Goal: Information Seeking & Learning: Check status

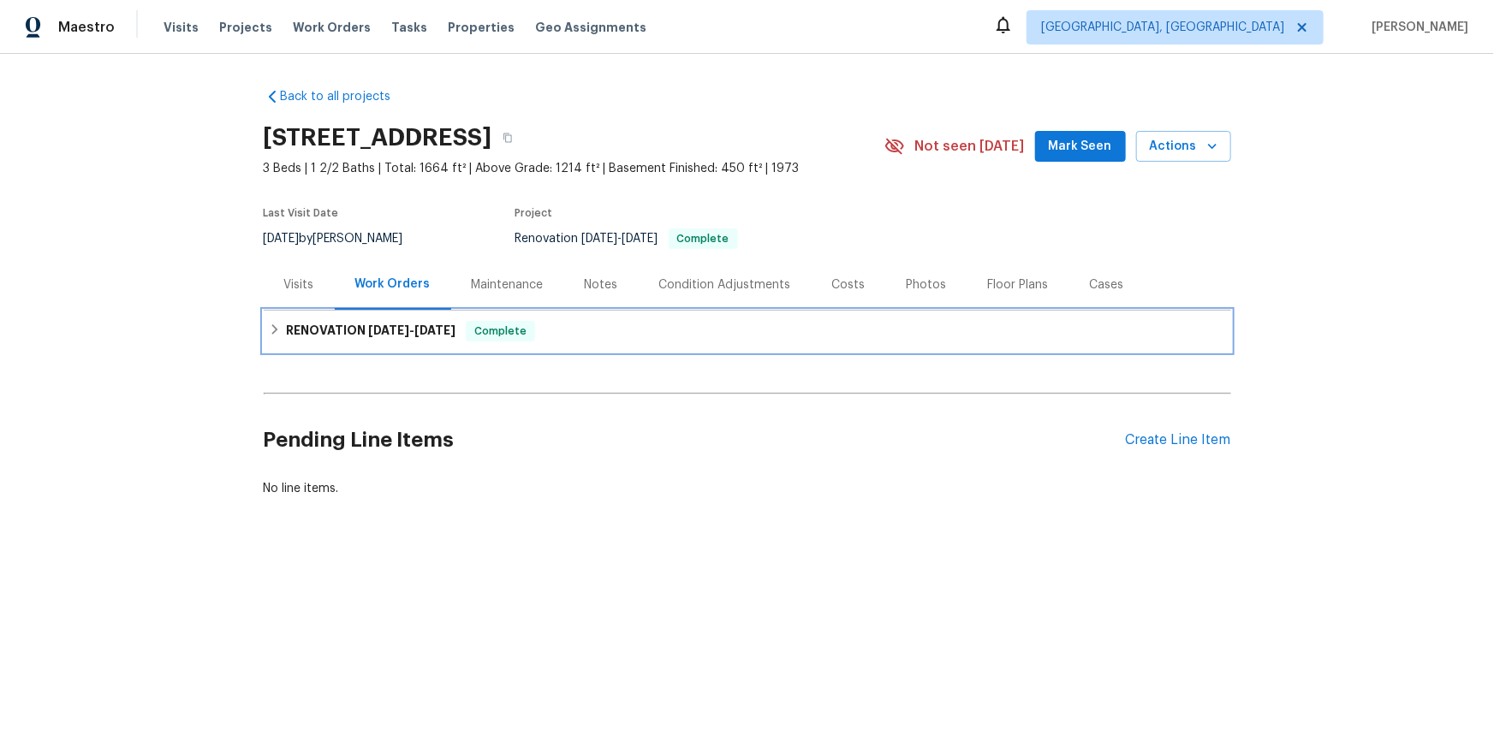
drag, startPoint x: 257, startPoint y: 330, endPoint x: 265, endPoint y: 337, distance: 11.5
click at [264, 330] on div "RENOVATION 9/18/25 - 10/6/25 Complete" at bounding box center [747, 331] width 967 height 41
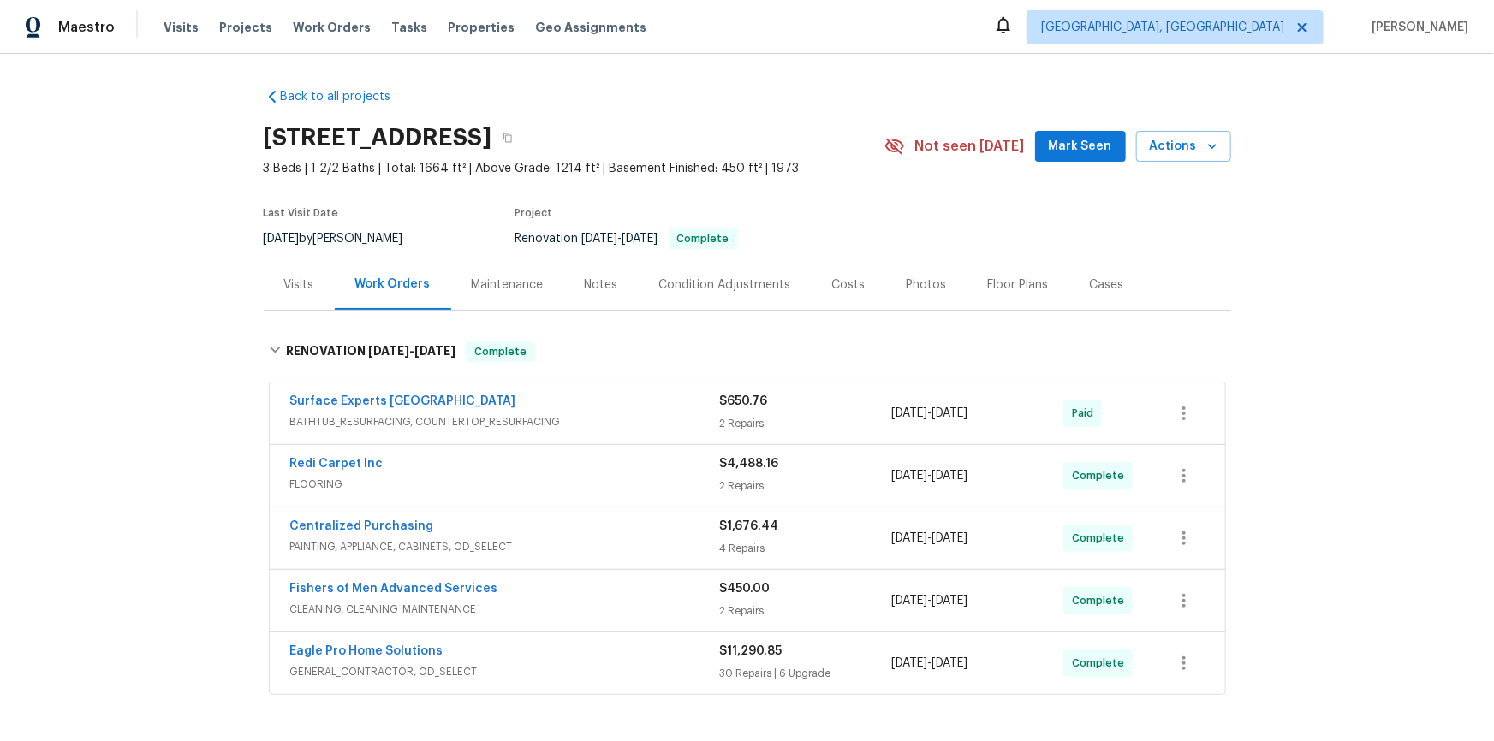
click at [186, 334] on div "Back to all projects 3364 Amberway Ct # 45, Cincinnati, OH 45251 3 Beds | 1 2/2…" at bounding box center [747, 397] width 1494 height 687
click at [178, 337] on div "Back to all projects 3364 Amberway Ct # 45, Cincinnati, OH 45251 3 Beds | 1 2/2…" at bounding box center [747, 397] width 1494 height 687
click at [149, 321] on div "Back to all projects 3364 Amberway Ct # 45, Cincinnati, OH 45251 3 Beds | 1 2/2…" at bounding box center [747, 397] width 1494 height 687
click at [243, 361] on div "Back to all projects 3364 Amberway Ct # 45, Cincinnati, OH 45251 3 Beds | 1 2/2…" at bounding box center [747, 397] width 1494 height 687
click at [264, 288] on div "Visits" at bounding box center [299, 284] width 71 height 50
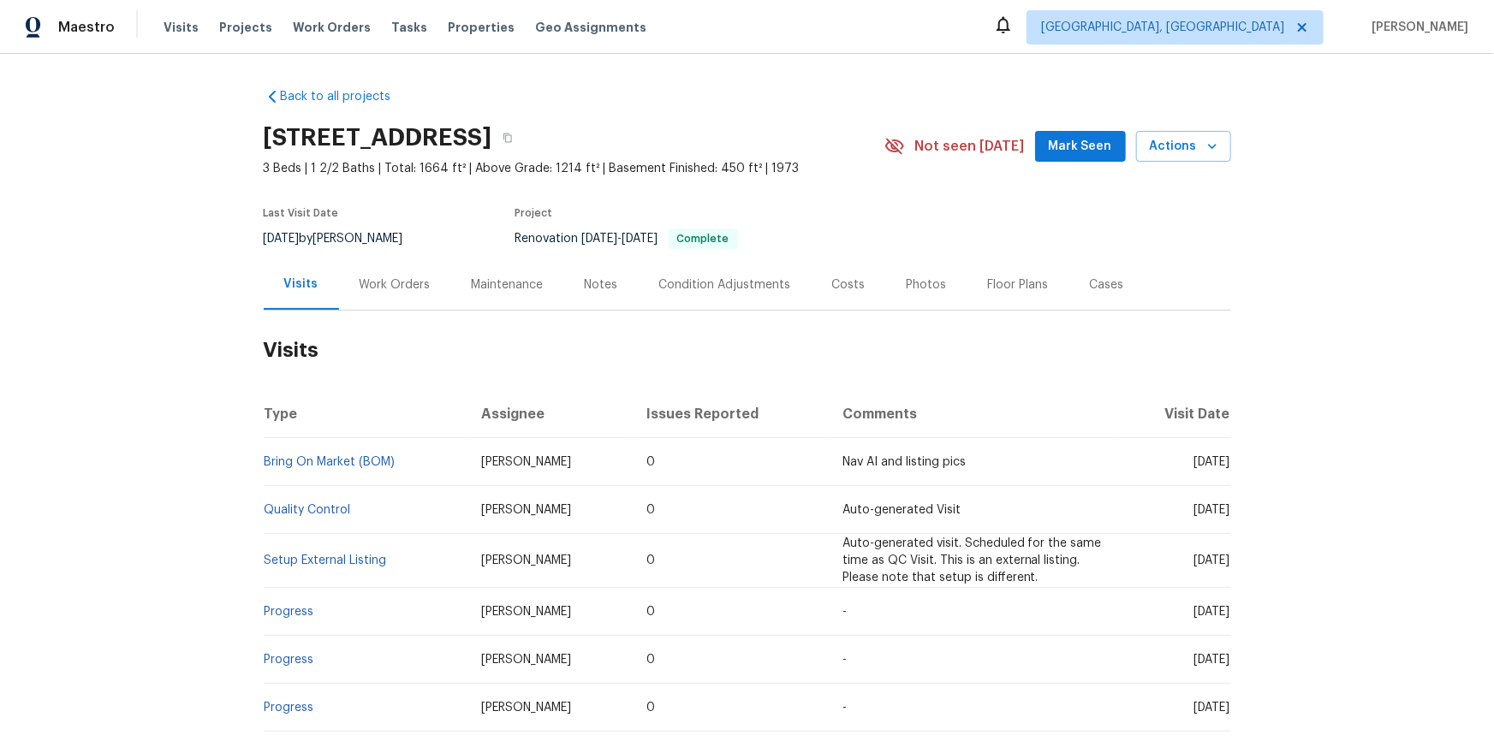
click at [377, 291] on div "Work Orders" at bounding box center [394, 284] width 71 height 17
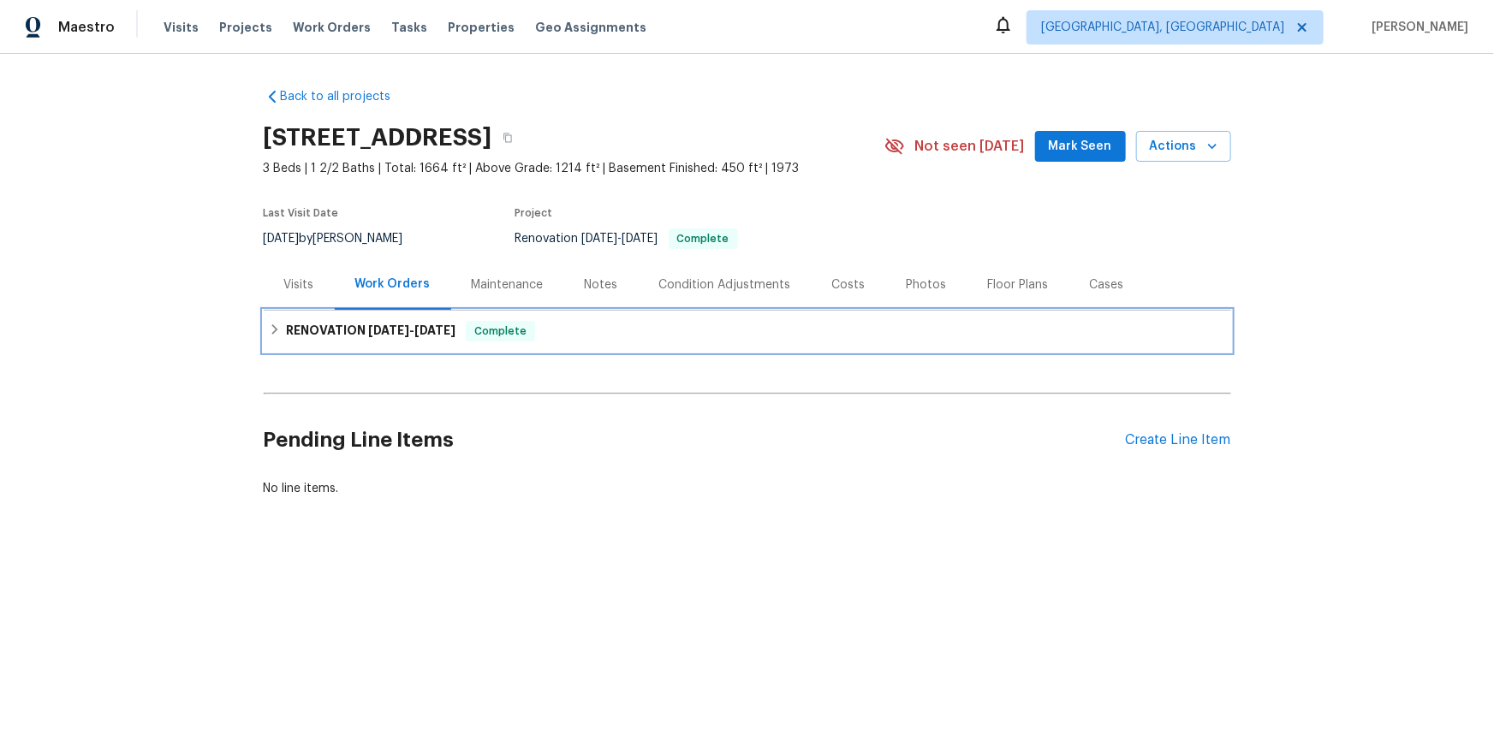
click at [286, 338] on h6 "RENOVATION 9/18/25 - 10/6/25" at bounding box center [370, 331] width 169 height 21
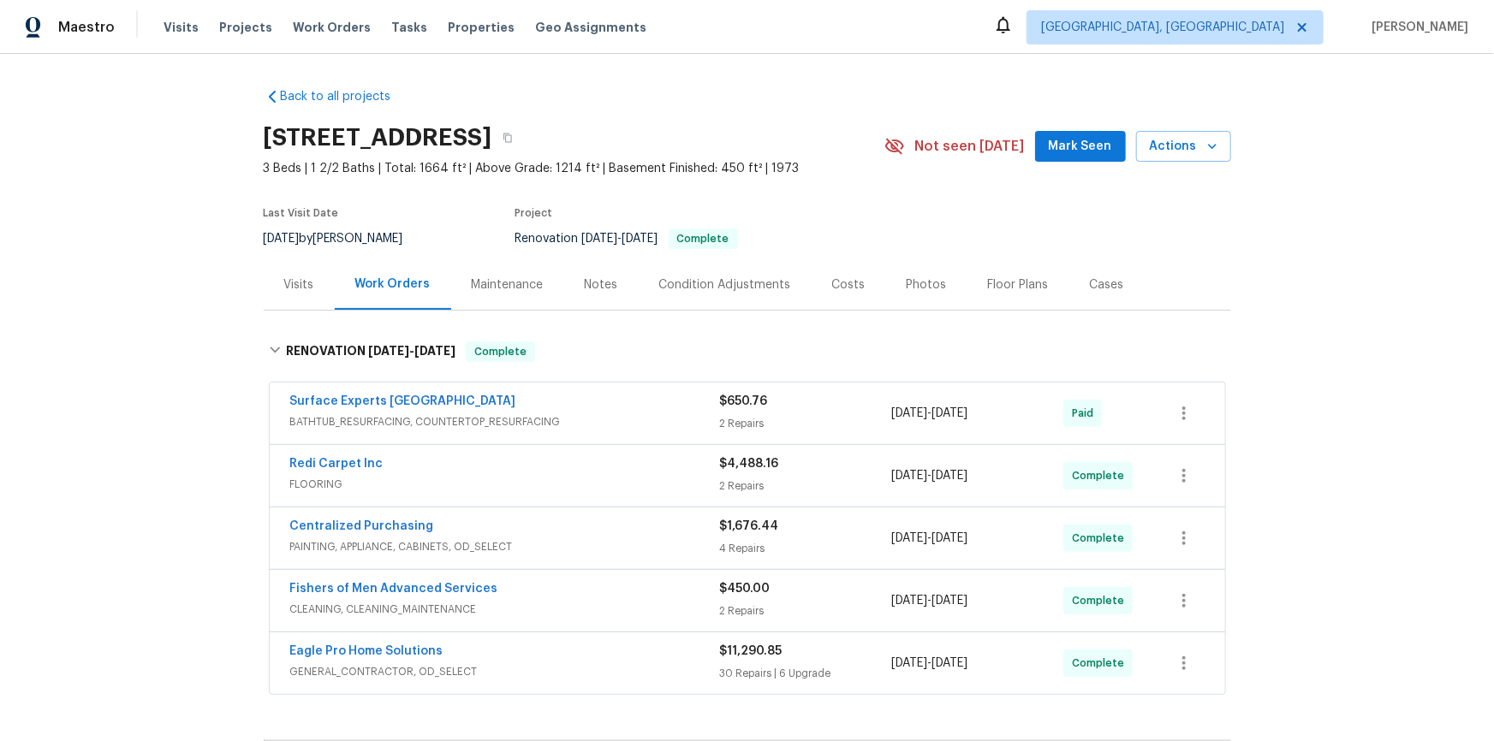
click at [163, 268] on div "Back to all projects 3364 Amberway Ct # 45, Cincinnati, OH 45251 3 Beds | 1 2/2…" at bounding box center [747, 397] width 1494 height 687
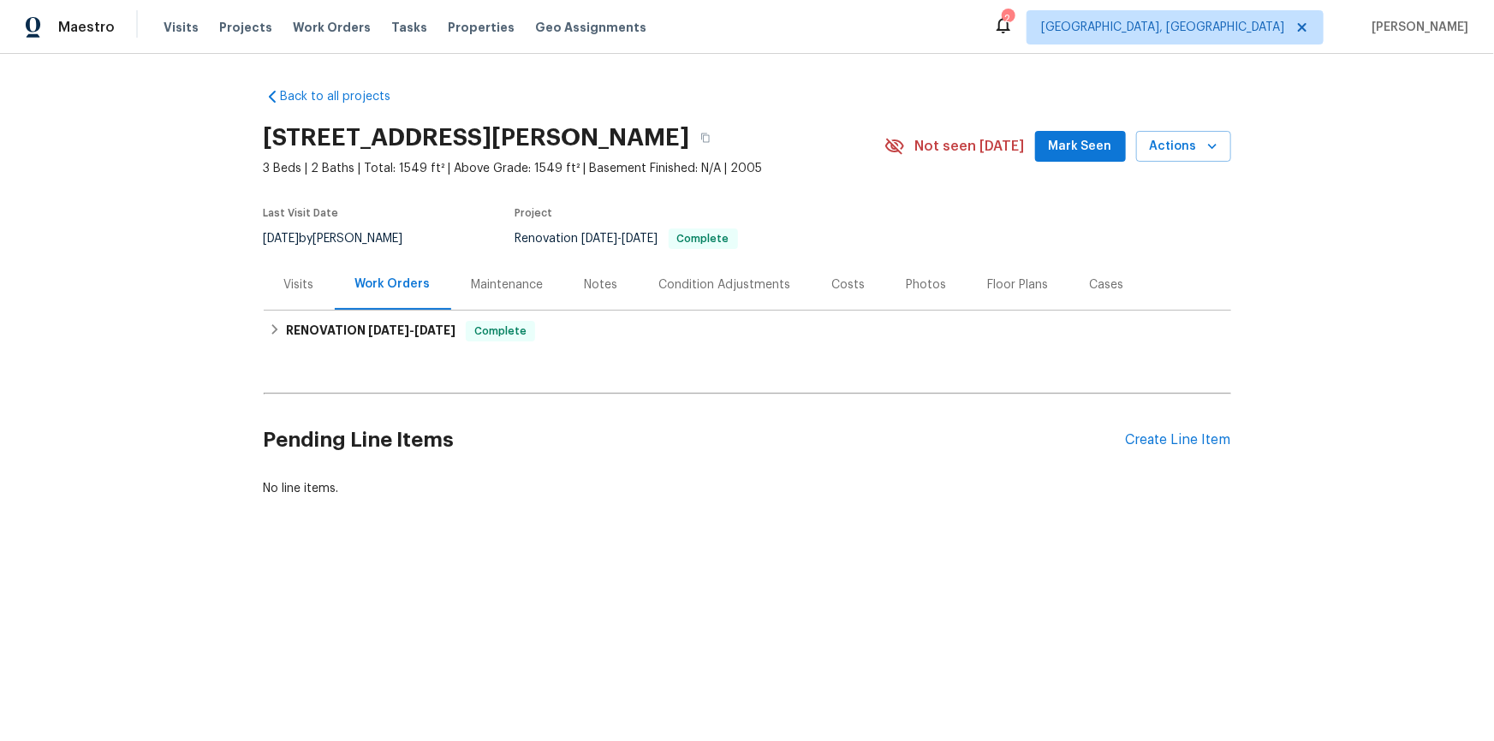
click at [300, 278] on div "Visits" at bounding box center [299, 284] width 30 height 17
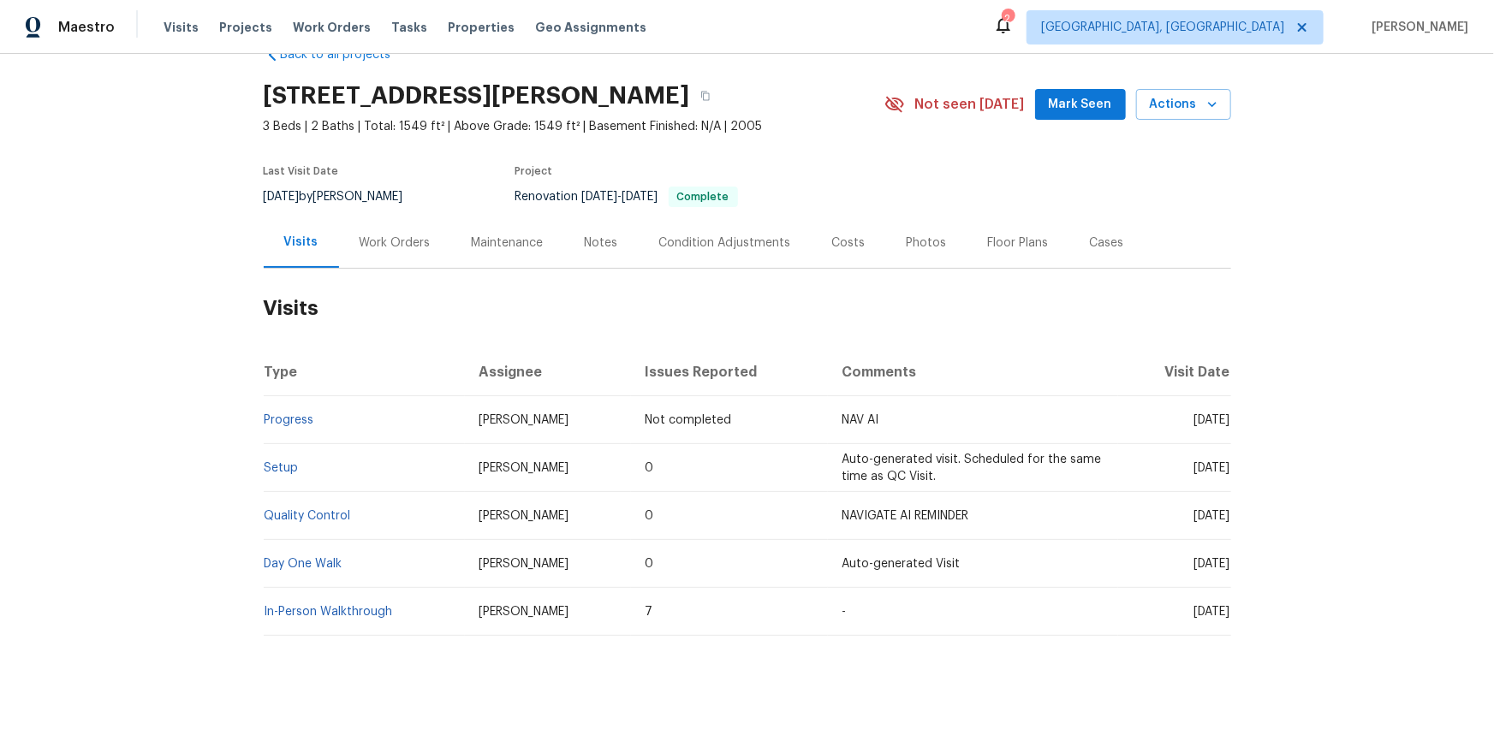
scroll to position [64, 0]
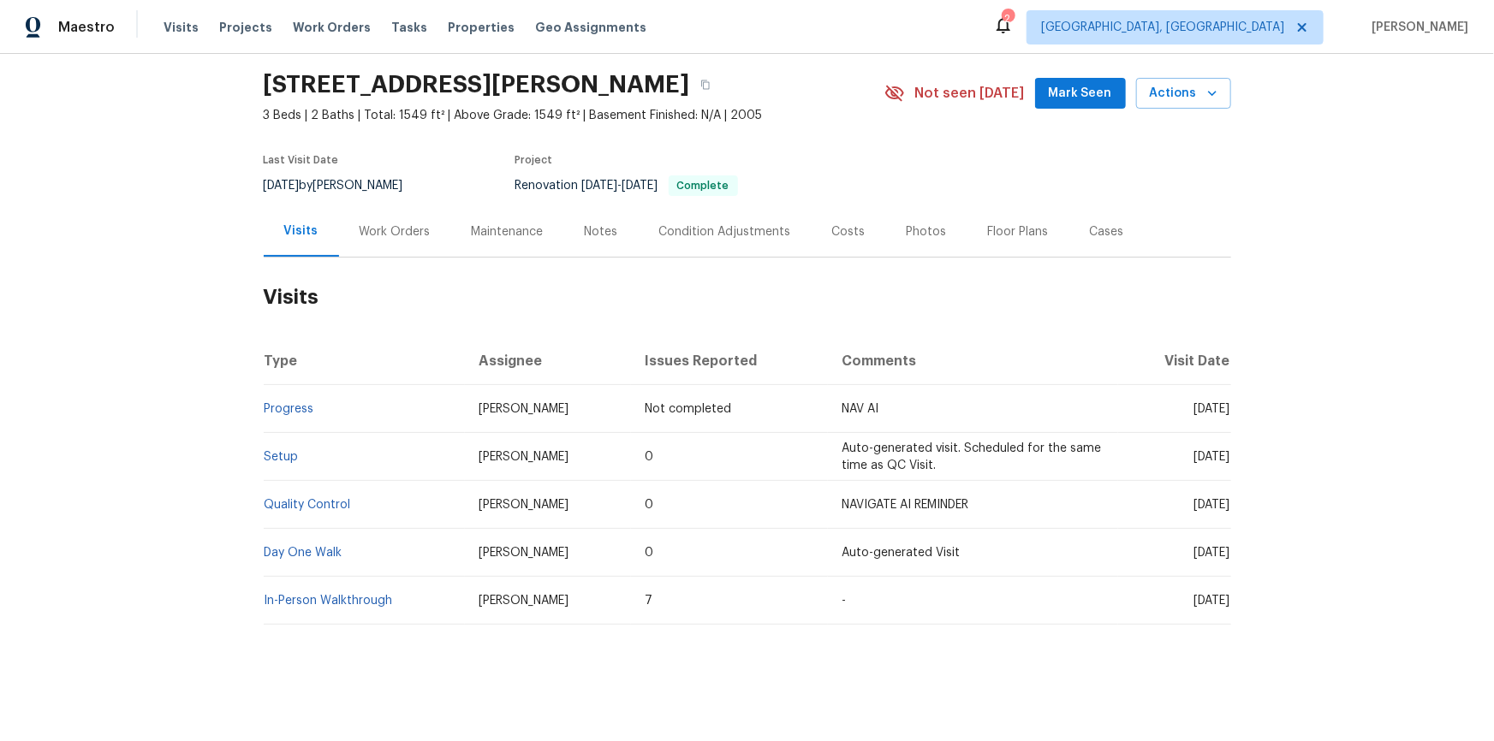
click at [379, 223] on div "Work Orders" at bounding box center [394, 231] width 71 height 17
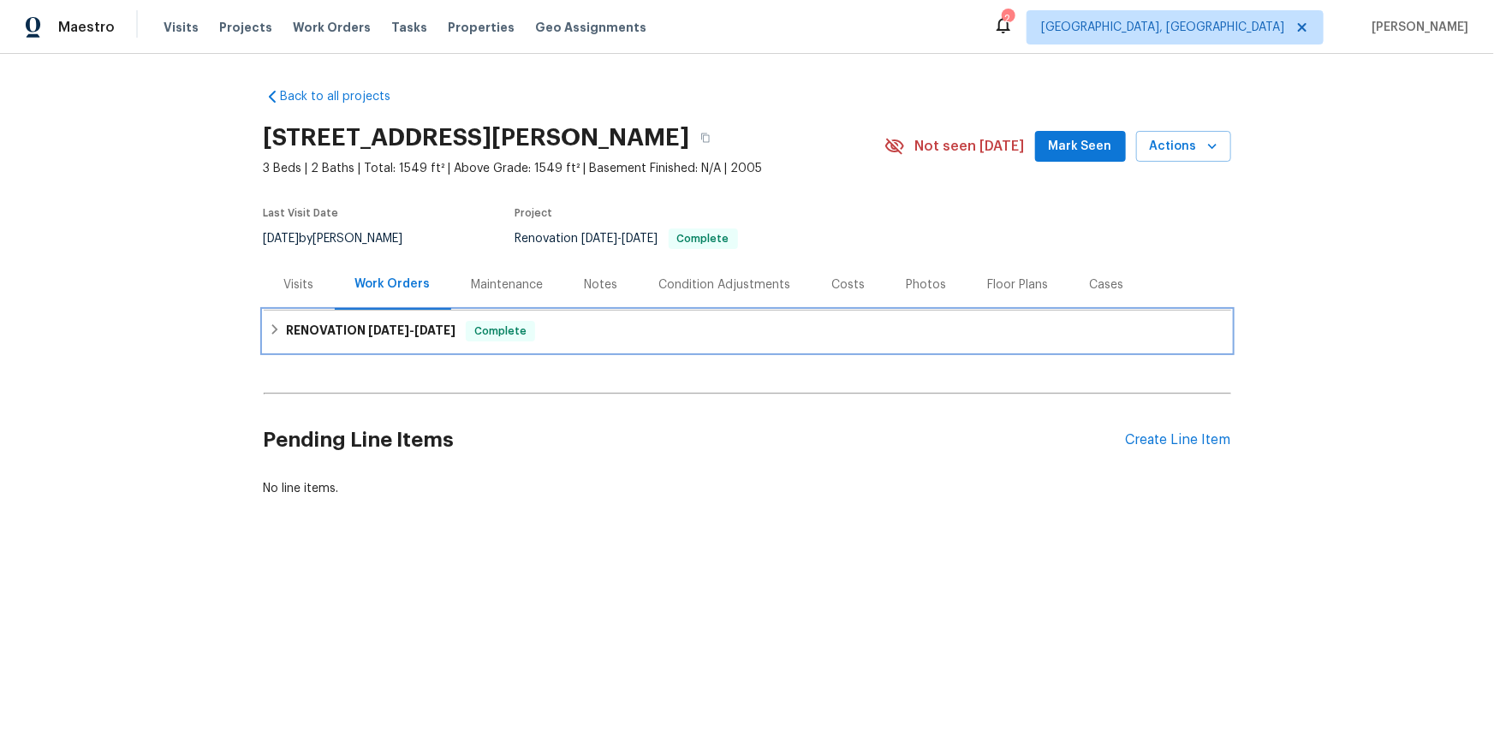
click at [335, 326] on h6 "RENOVATION 10/3/25 - 10/15/25" at bounding box center [370, 331] width 169 height 21
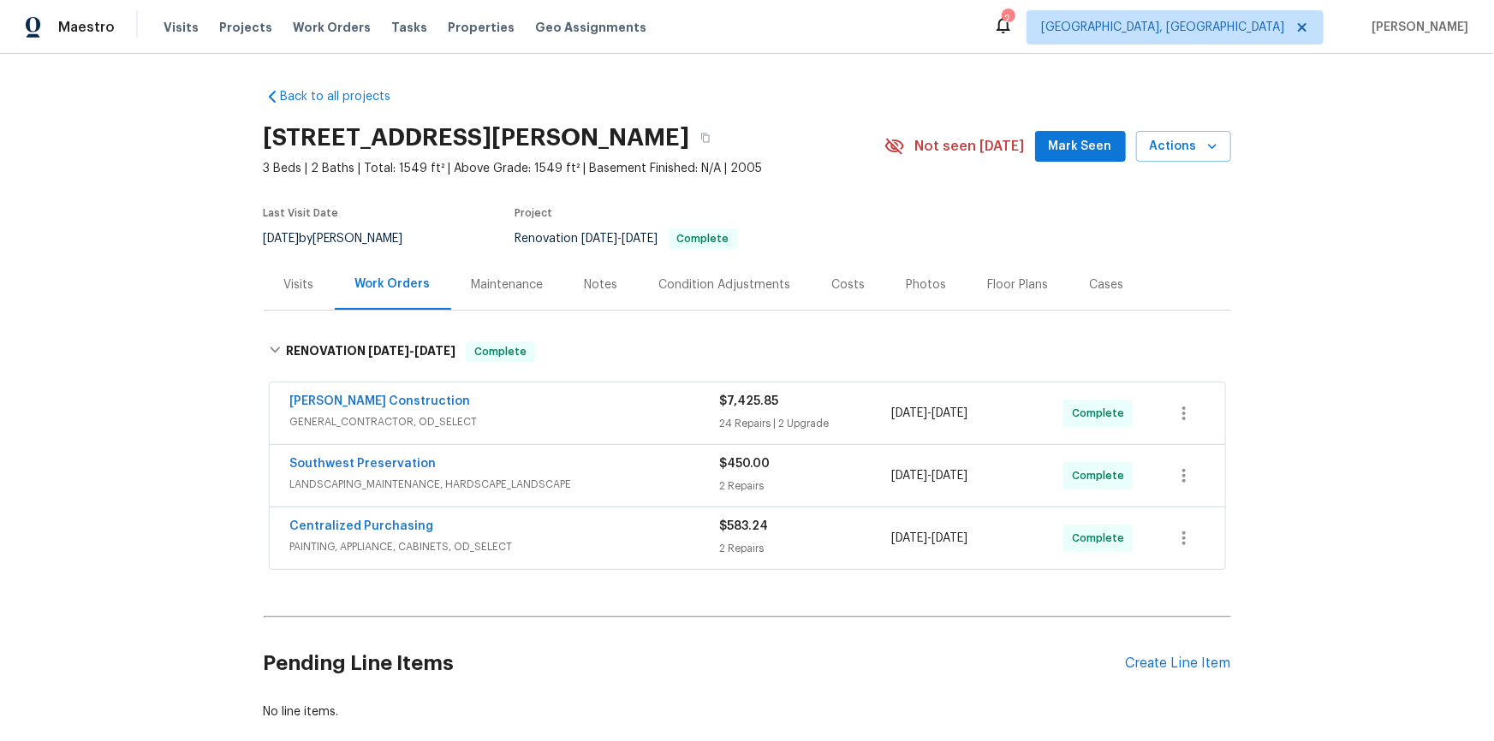
click at [146, 365] on div "Back to all projects 921 E Payton St, San Tan Valley, AZ 85140 3 Beds | 2 Baths…" at bounding box center [747, 397] width 1494 height 687
click at [176, 381] on div "Back to all projects 921 E Payton St, San Tan Valley, AZ 85140 3 Beds | 2 Baths…" at bounding box center [747, 397] width 1494 height 687
click at [181, 359] on div "Back to all projects 921 E Payton St, San Tan Valley, AZ 85140 3 Beds | 2 Baths…" at bounding box center [747, 397] width 1494 height 687
click at [146, 408] on div "Back to all projects 921 E Payton St, San Tan Valley, AZ 85140 3 Beds | 2 Baths…" at bounding box center [747, 397] width 1494 height 687
click at [247, 252] on div "Back to all projects 921 E Payton St, San Tan Valley, AZ 85140 3 Beds | 2 Baths…" at bounding box center [747, 397] width 1494 height 687
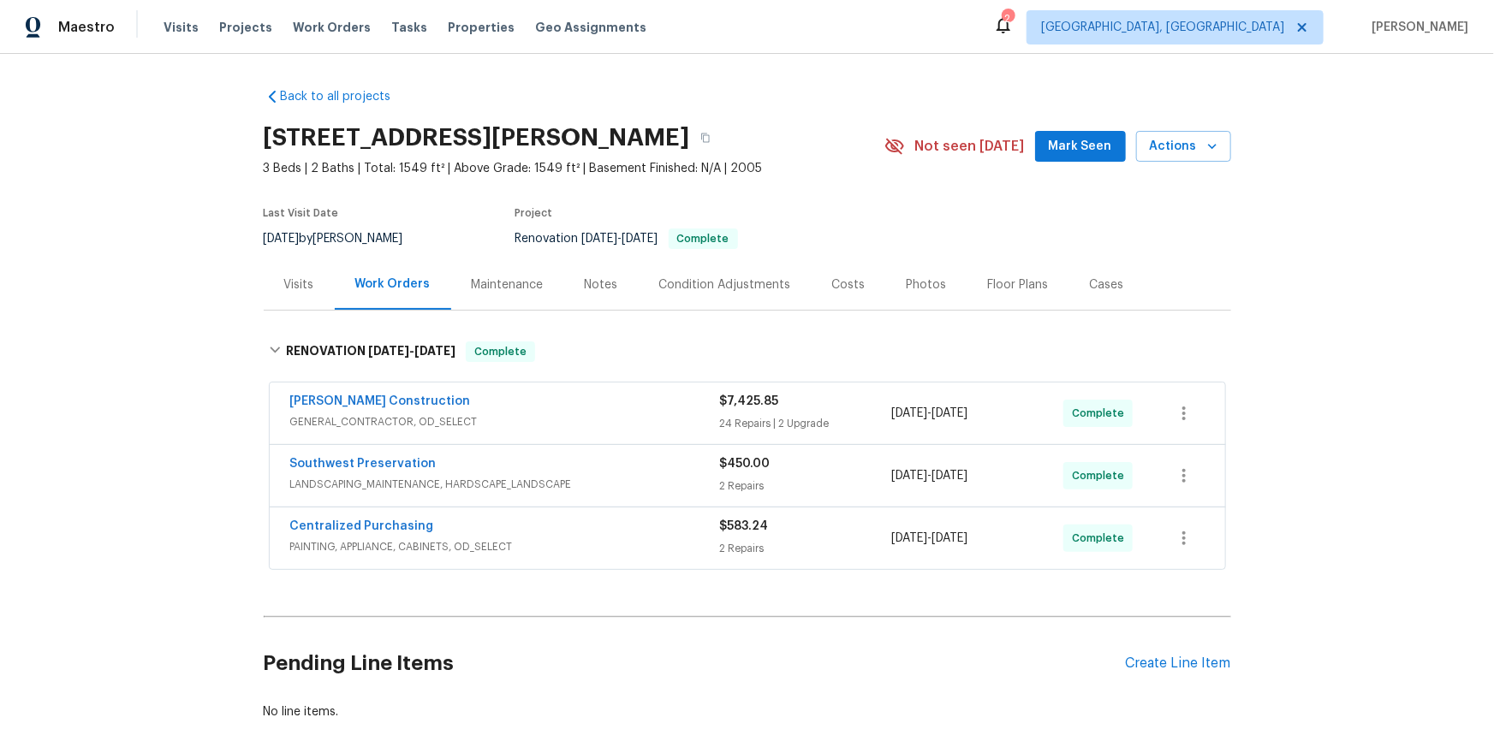
click at [163, 335] on div "Back to all projects 921 E Payton St, San Tan Valley, AZ 85140 3 Beds | 2 Baths…" at bounding box center [747, 397] width 1494 height 687
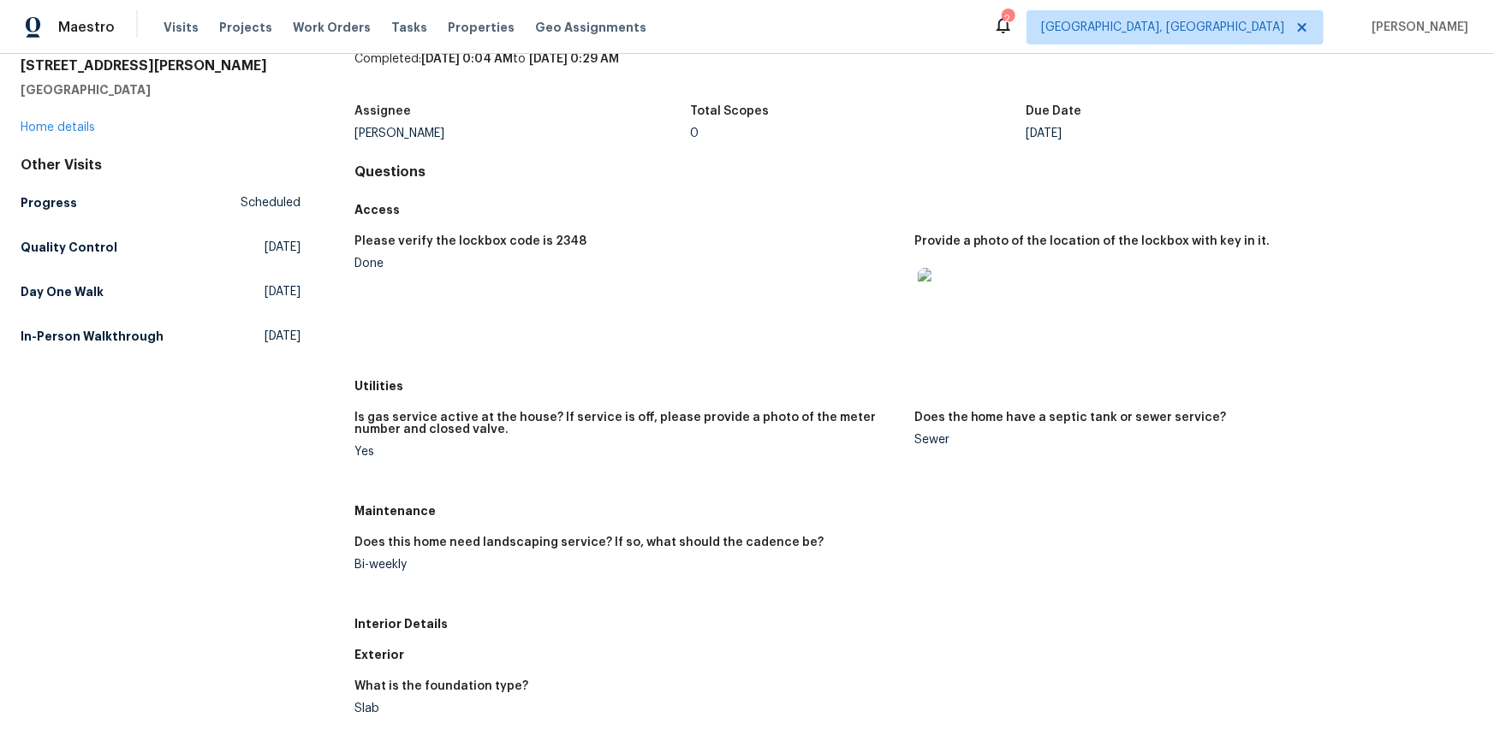
scroll to position [311, 0]
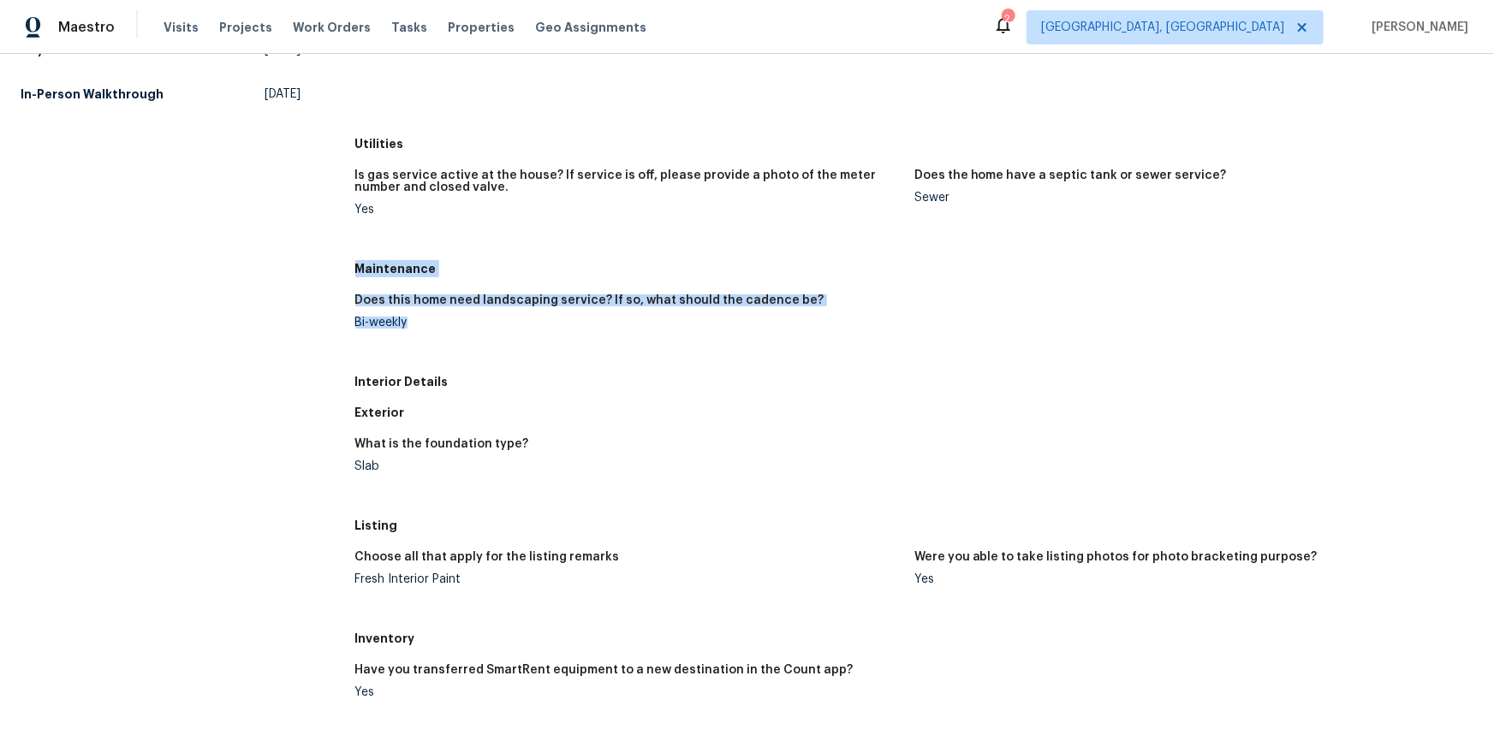
drag, startPoint x: 354, startPoint y: 267, endPoint x: 423, endPoint y: 337, distance: 98.1
click at [423, 337] on div "Maintenance Does this home need landscaping service? If so, what should the cad…" at bounding box center [914, 309] width 1118 height 113
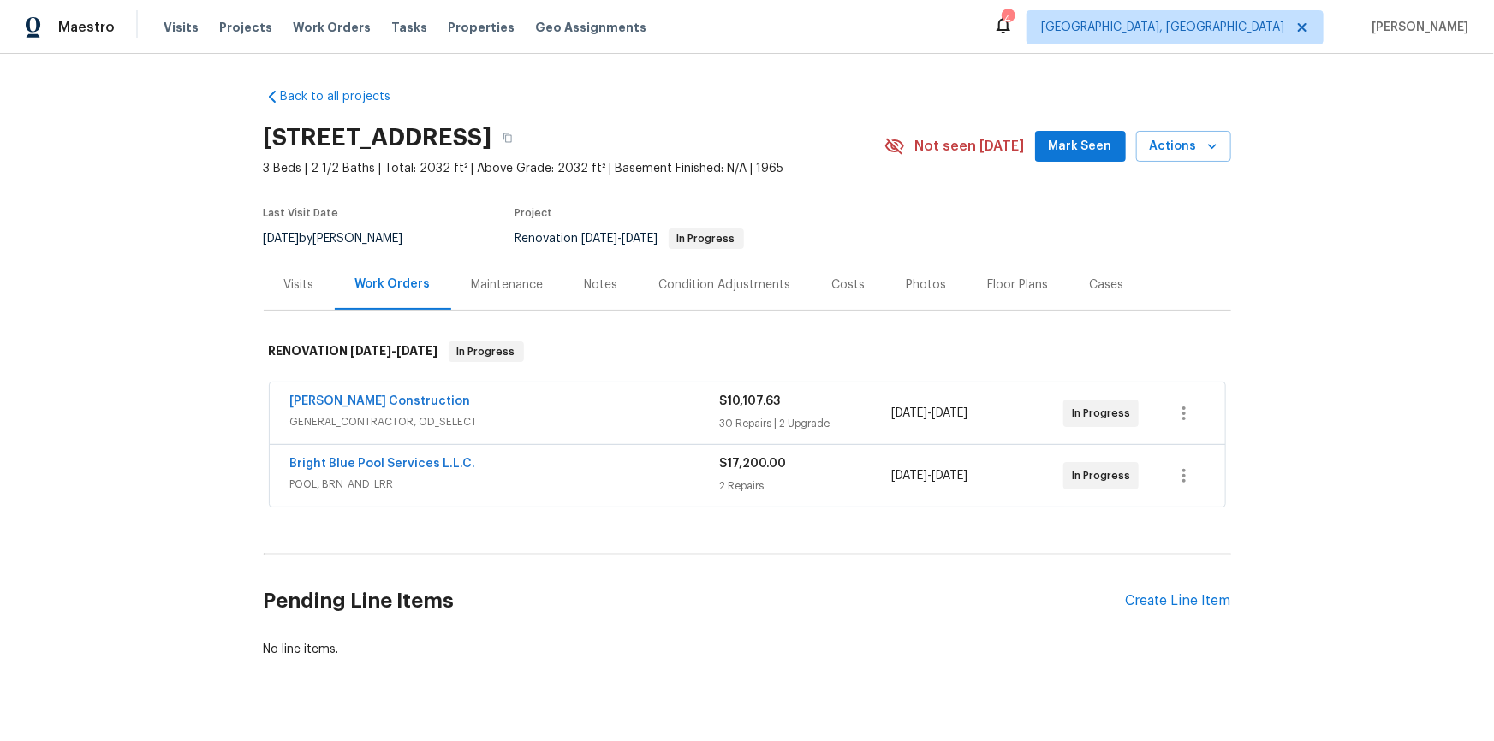
click at [159, 384] on div "Back to all projects 3646 E Arcadia Ave, Mesa, AZ 85206 3 Beds | 2 1/2 Baths | …" at bounding box center [747, 397] width 1494 height 687
click at [154, 285] on div "Back to all projects 3646 E Arcadia Ave, Mesa, AZ 85206 3 Beds | 2 1/2 Baths | …" at bounding box center [747, 397] width 1494 height 687
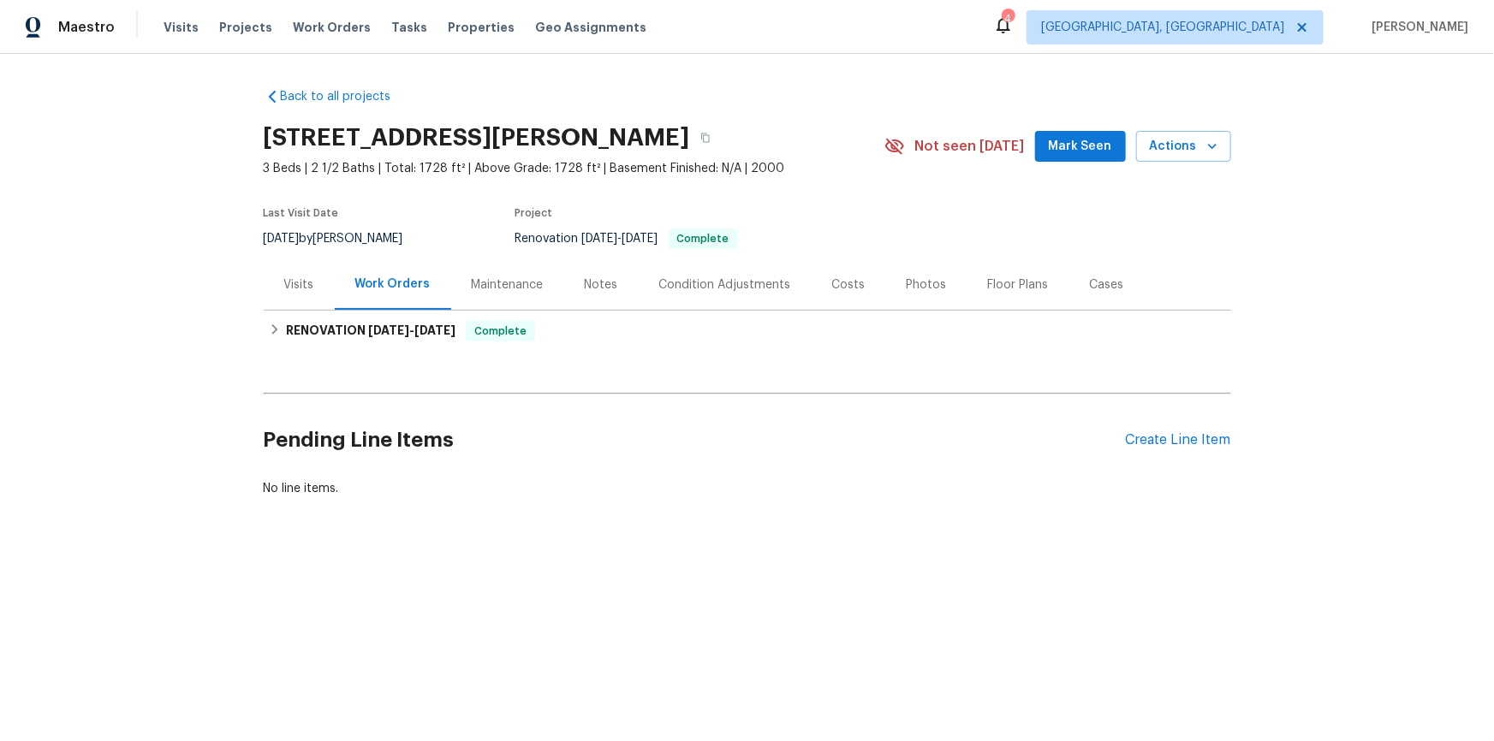
click at [274, 295] on div "Visits" at bounding box center [299, 284] width 71 height 50
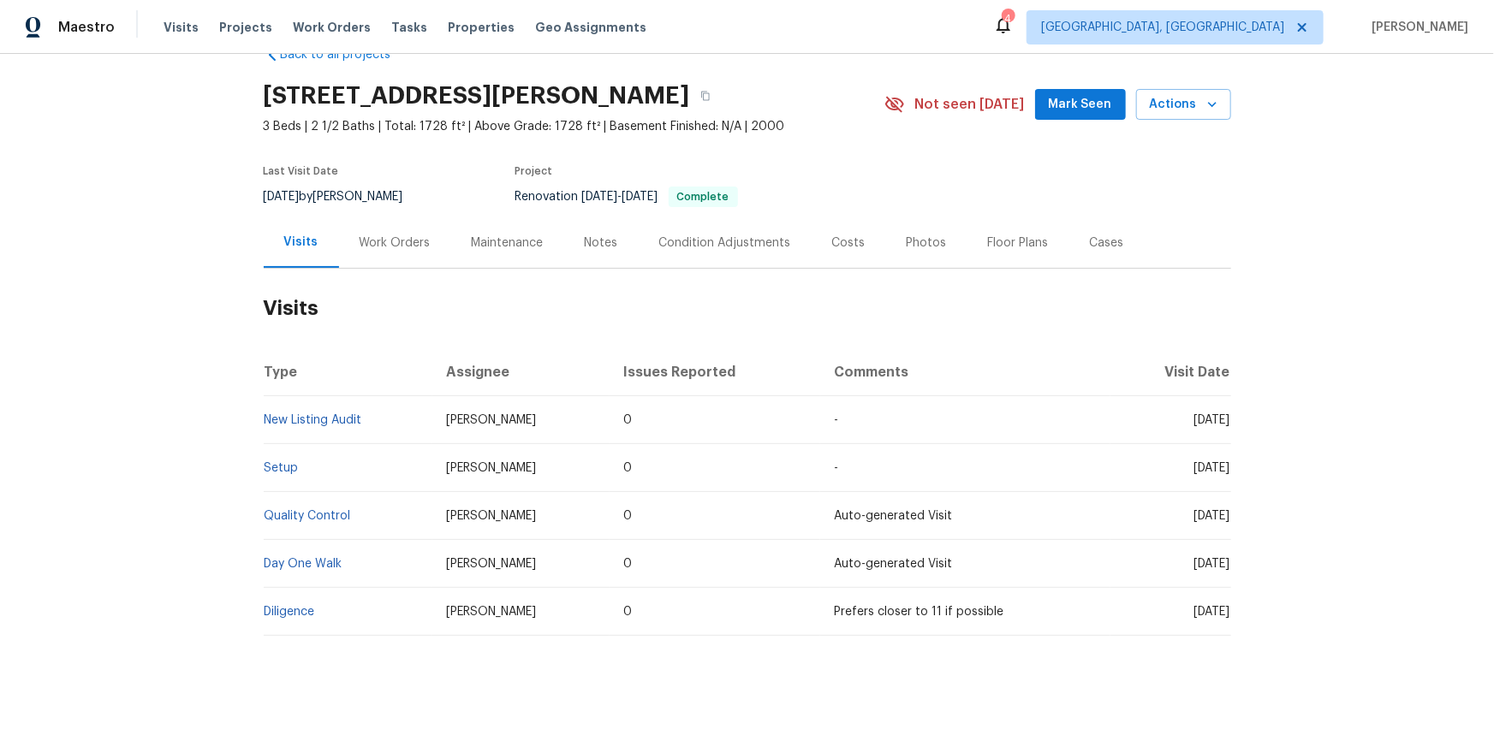
scroll to position [64, 0]
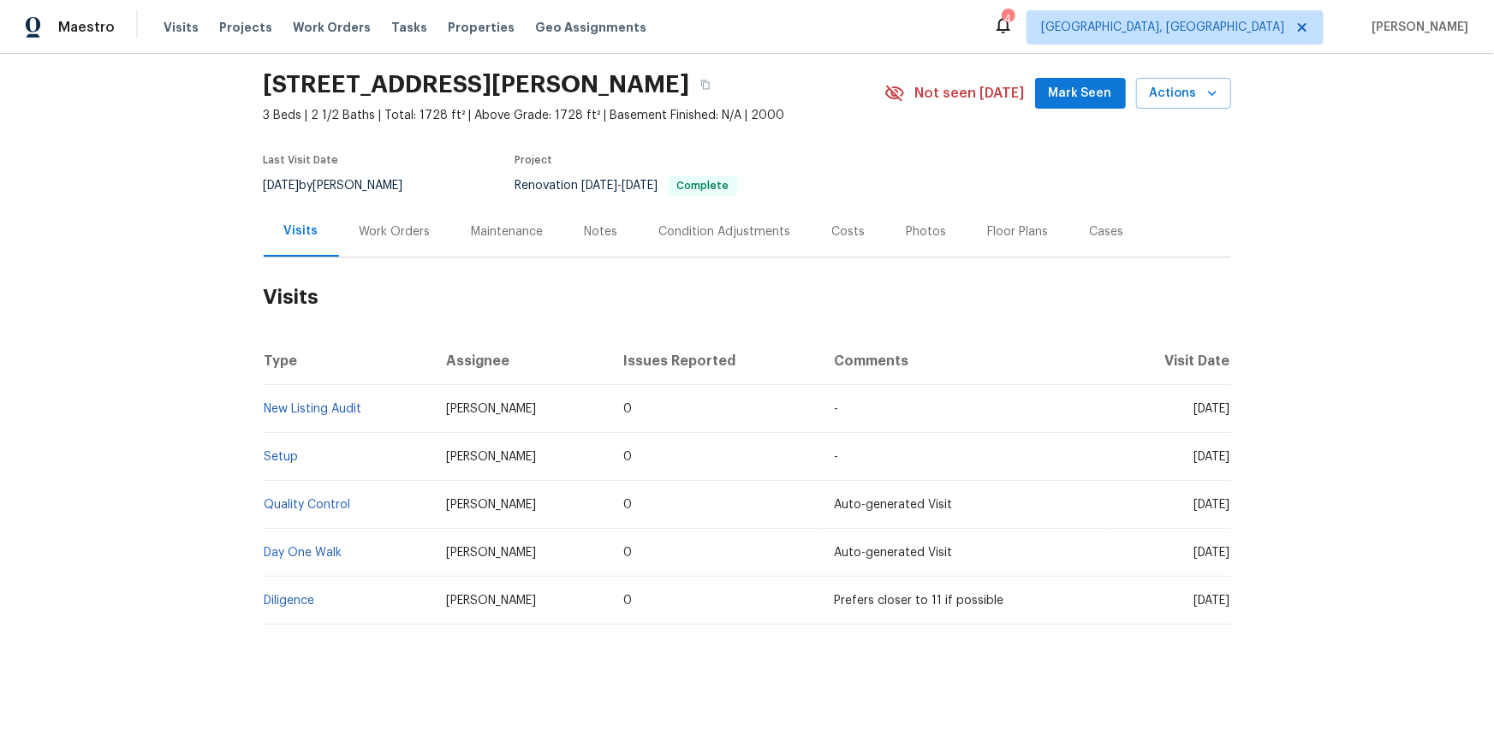
click at [383, 229] on div "Work Orders" at bounding box center [395, 231] width 112 height 50
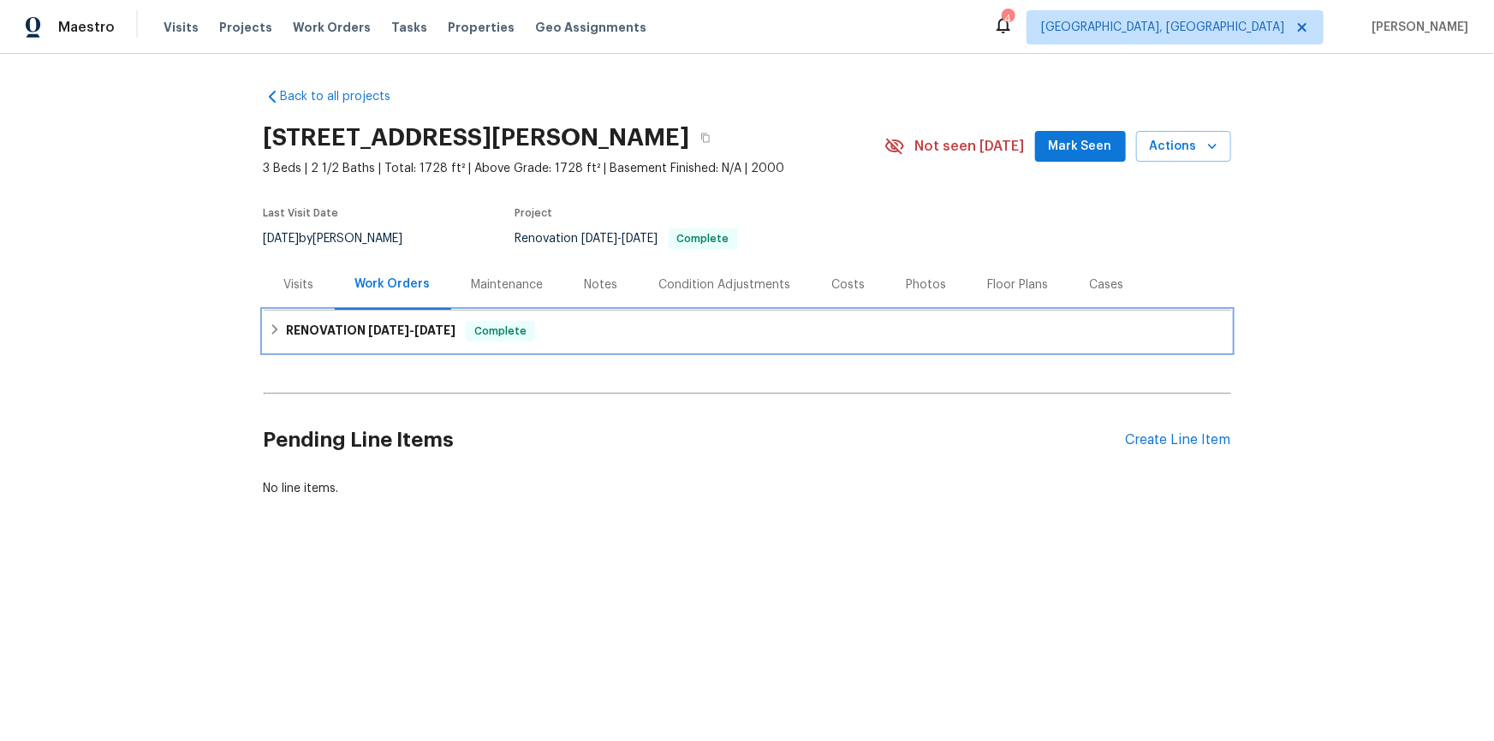
drag, startPoint x: 306, startPoint y: 335, endPoint x: 298, endPoint y: 370, distance: 36.1
click at [306, 334] on h6 "RENOVATION [DATE] - [DATE]" at bounding box center [370, 331] width 169 height 21
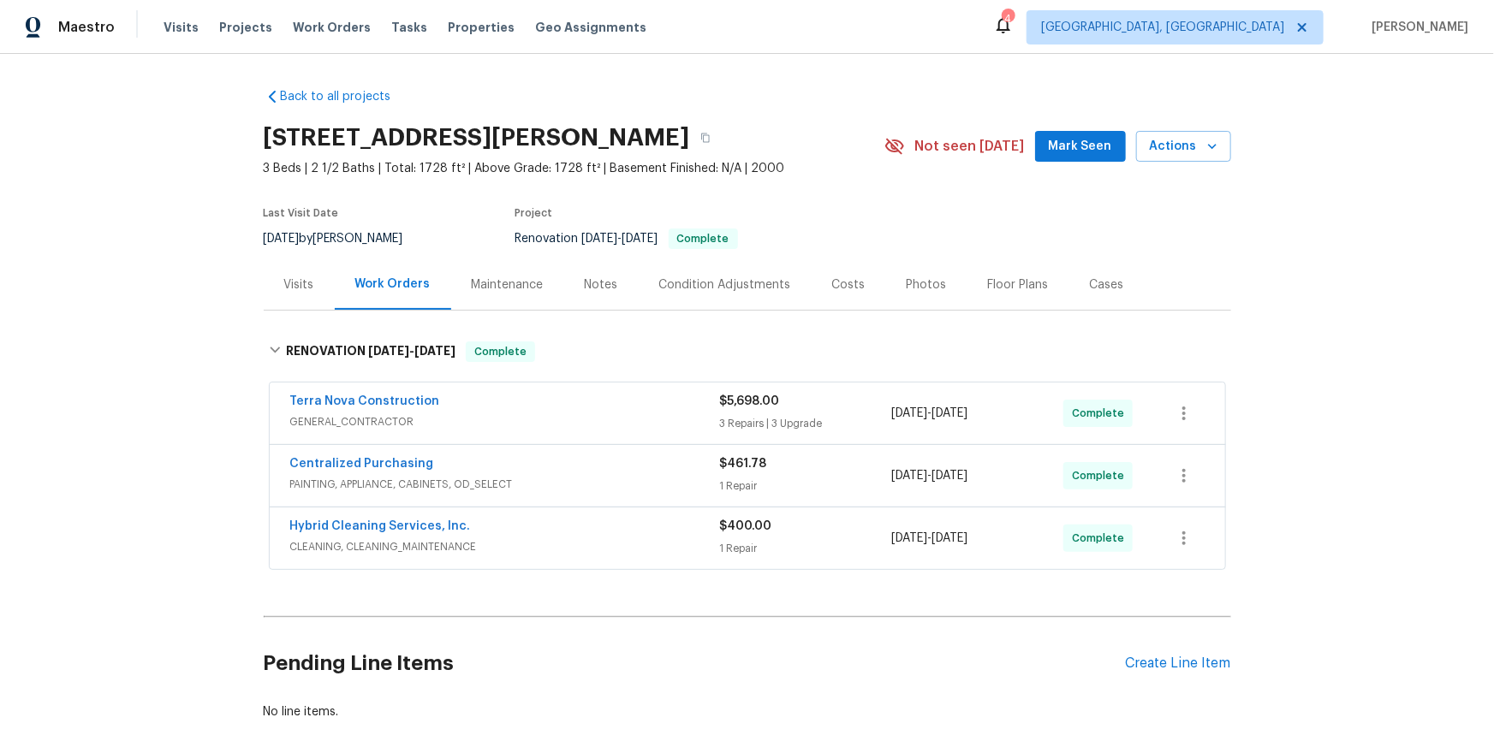
click at [165, 365] on div "Back to all projects [STREET_ADDRESS][PERSON_NAME] 3 Beds | 2 1/2 Baths | Total…" at bounding box center [747, 397] width 1494 height 687
click at [123, 390] on div "Back to all projects [STREET_ADDRESS][PERSON_NAME] 3 Beds | 2 1/2 Baths | Total…" at bounding box center [747, 397] width 1494 height 687
click at [152, 293] on div "Back to all projects [STREET_ADDRESS][PERSON_NAME] 3 Beds | 2 1/2 Baths | Total…" at bounding box center [747, 397] width 1494 height 687
click at [146, 317] on div "Back to all projects 1822 McDougal Way, El Cajon, CA 92021 3 Beds | 2 1/2 Baths…" at bounding box center [747, 397] width 1494 height 687
click at [115, 273] on div "Back to all projects 1822 McDougal Way, El Cajon, CA 92021 3 Beds | 2 1/2 Baths…" at bounding box center [747, 397] width 1494 height 687
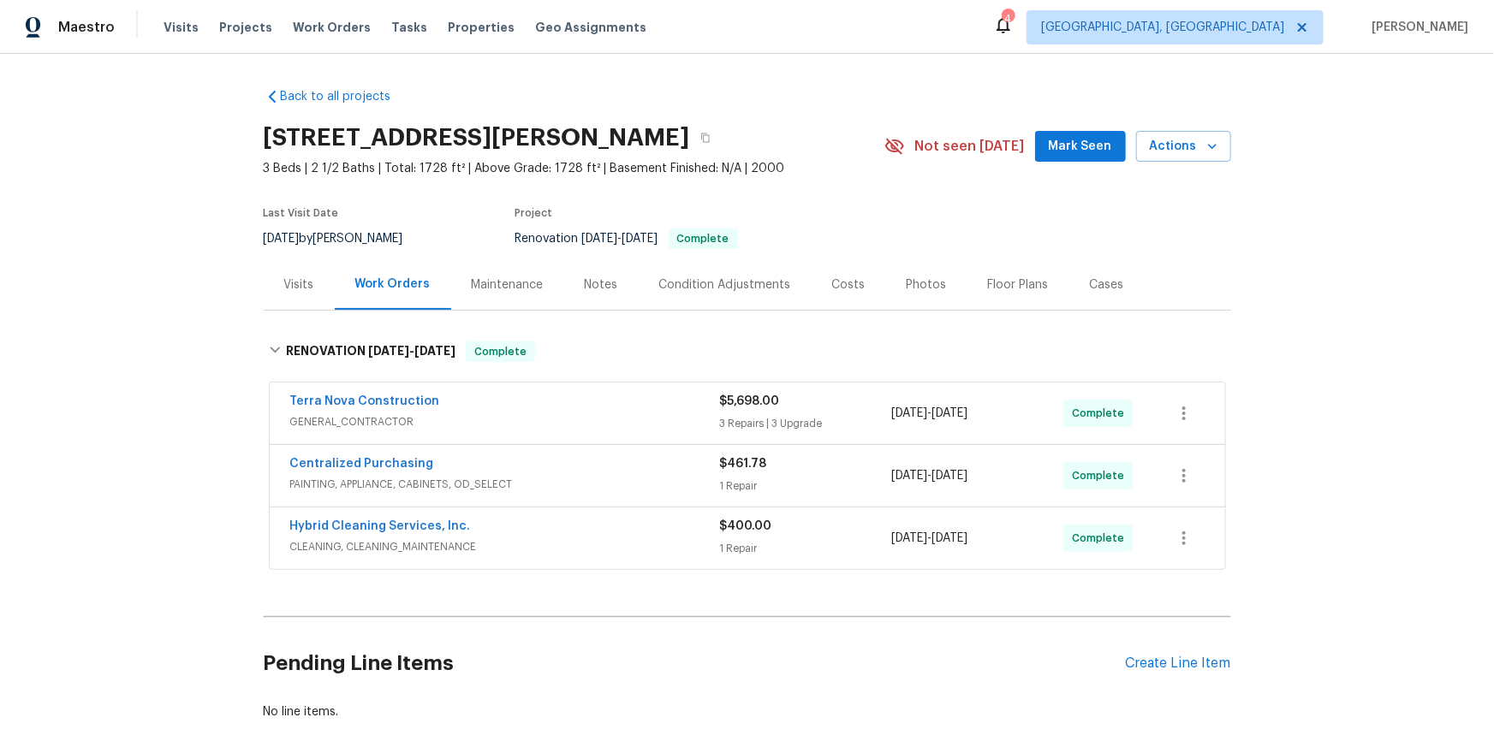
click at [144, 335] on div "Back to all projects 1822 McDougal Way, El Cajon, CA 92021 3 Beds | 2 1/2 Baths…" at bounding box center [747, 397] width 1494 height 687
click at [181, 335] on div "Back to all projects 1822 McDougal Way, El Cajon, CA 92021 3 Beds | 2 1/2 Baths…" at bounding box center [747, 397] width 1494 height 687
click at [186, 275] on div "Back to all projects 1822 McDougal Way, El Cajon, CA 92021 3 Beds | 2 1/2 Baths…" at bounding box center [747, 397] width 1494 height 687
click at [193, 211] on div "Back to all projects 1822 McDougal Way, El Cajon, CA 92021 3 Beds | 2 1/2 Baths…" at bounding box center [747, 397] width 1494 height 687
click at [180, 266] on div "Back to all projects 1822 McDougal Way, El Cajon, CA 92021 3 Beds | 2 1/2 Baths…" at bounding box center [747, 397] width 1494 height 687
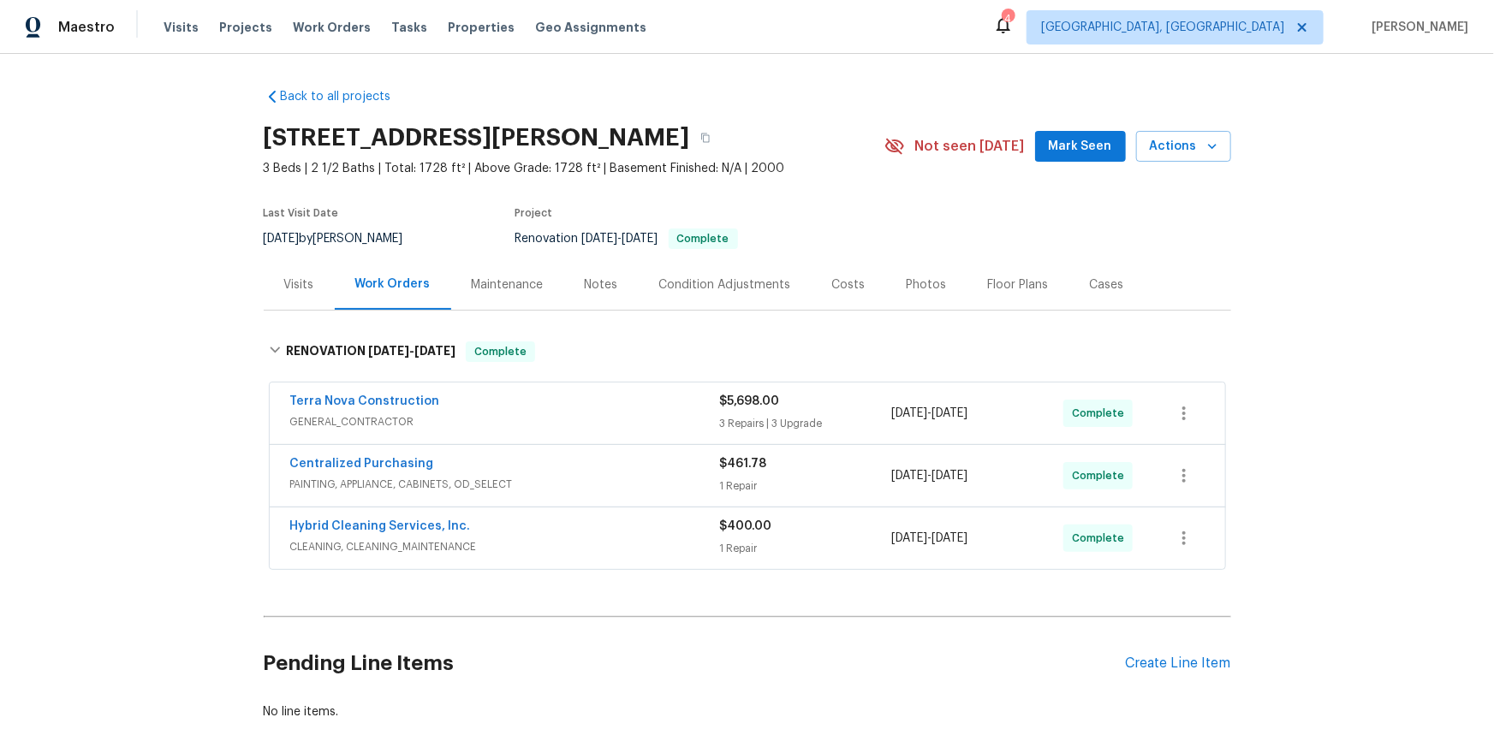
click at [184, 265] on div "Back to all projects 1822 McDougal Way, El Cajon, CA 92021 3 Beds | 2 1/2 Baths…" at bounding box center [747, 397] width 1494 height 687
click at [165, 300] on div "Back to all projects 1822 McDougal Way, El Cajon, CA 92021 3 Beds | 2 1/2 Baths…" at bounding box center [747, 397] width 1494 height 687
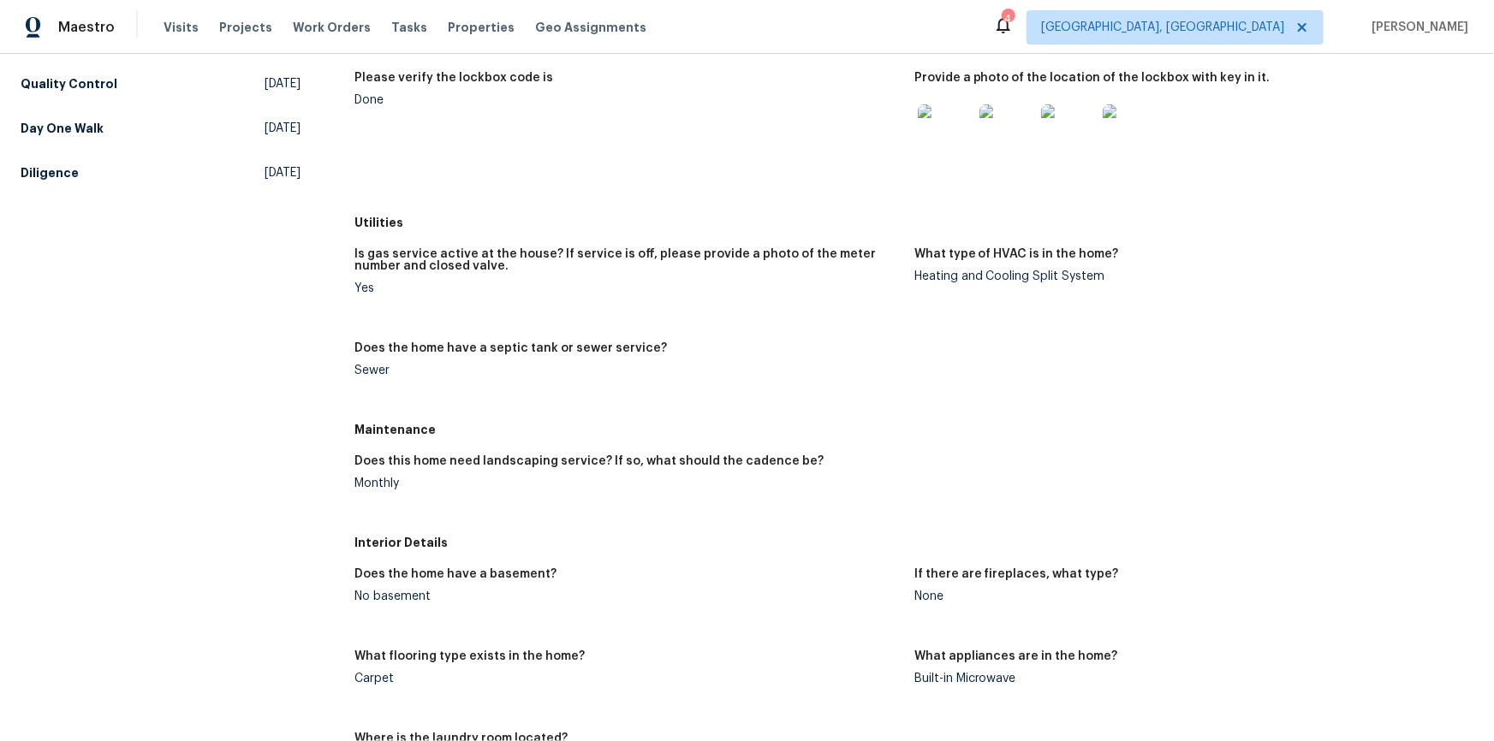
scroll to position [311, 0]
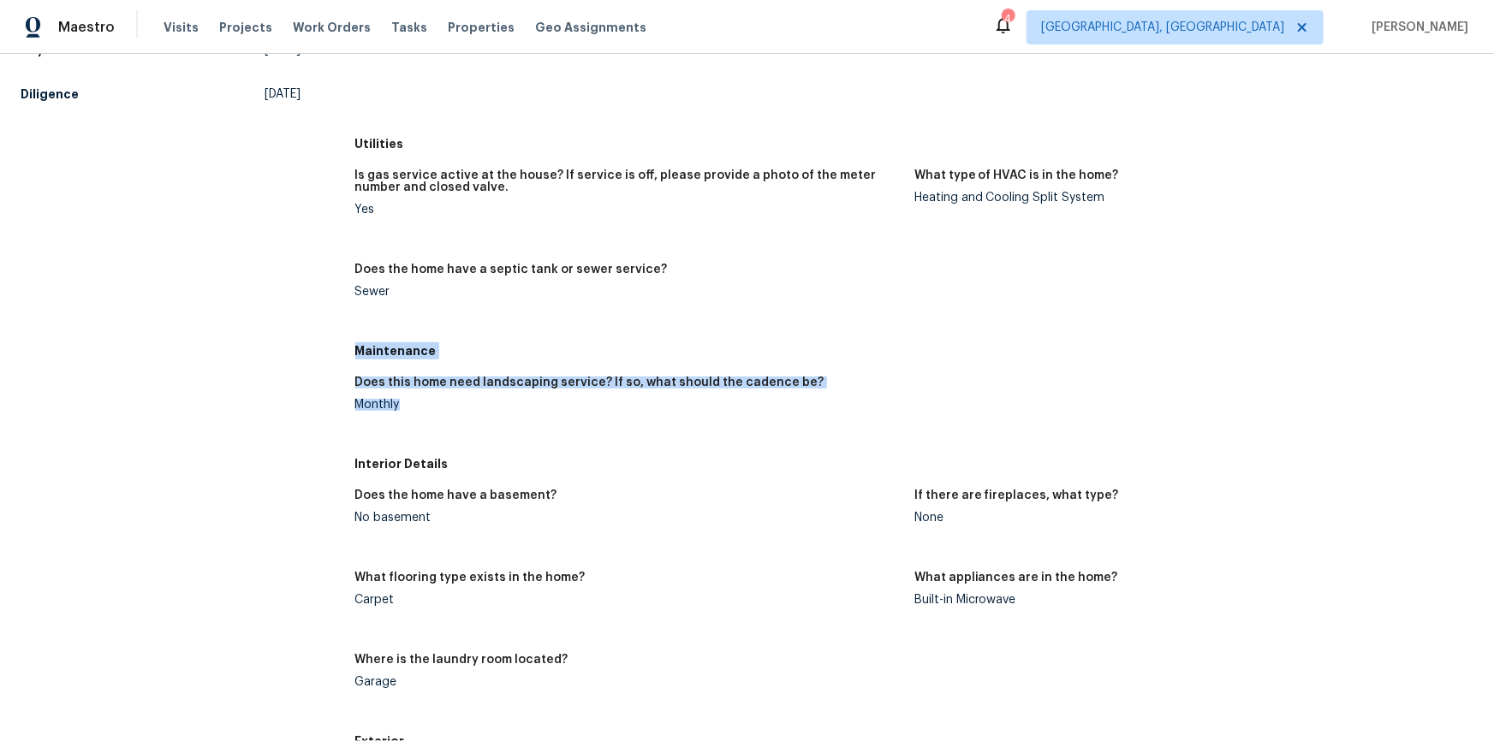
drag, startPoint x: 354, startPoint y: 349, endPoint x: 404, endPoint y: 419, distance: 85.3
click at [409, 417] on div "Maintenance Does this home need landscaping service? If so, what should the cad…" at bounding box center [914, 392] width 1118 height 113
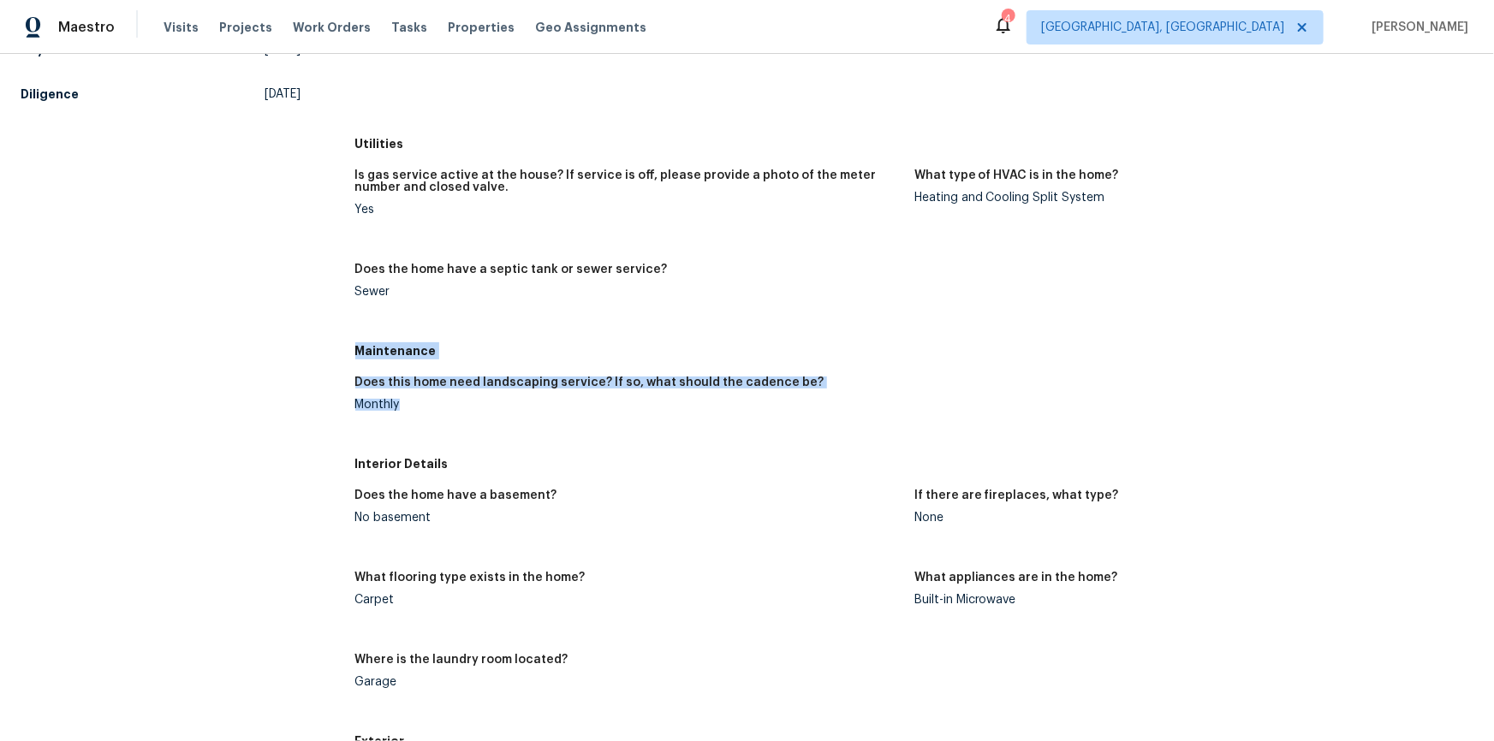
drag, startPoint x: 354, startPoint y: 348, endPoint x: 427, endPoint y: 423, distance: 104.1
click at [410, 405] on div "Maintenance Does this home need landscaping service? If so, what should the cad…" at bounding box center [914, 392] width 1118 height 113
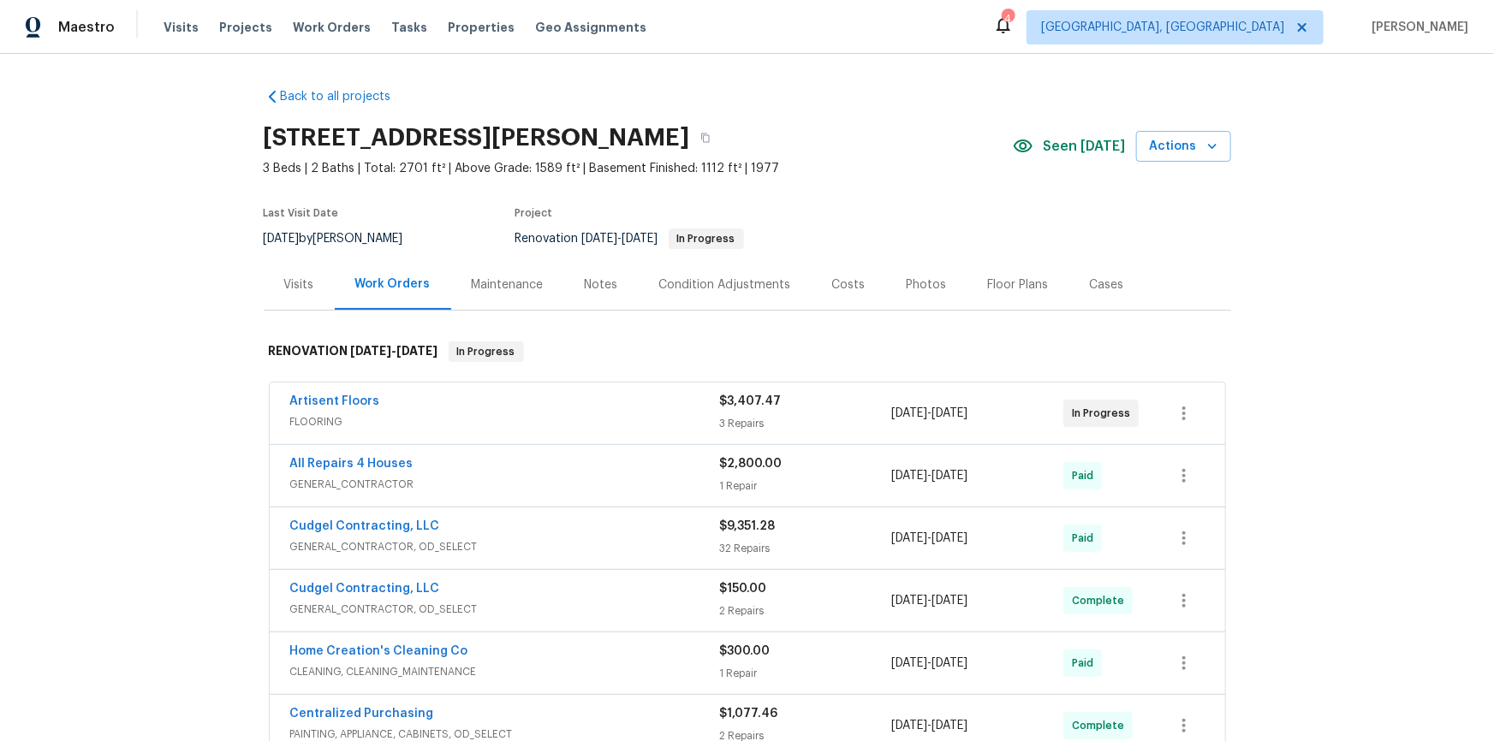
click at [163, 321] on div "Back to all projects 14519 Rosant Ct, Florissant, MO 63034 3 Beds | 2 Baths | T…" at bounding box center [747, 397] width 1494 height 687
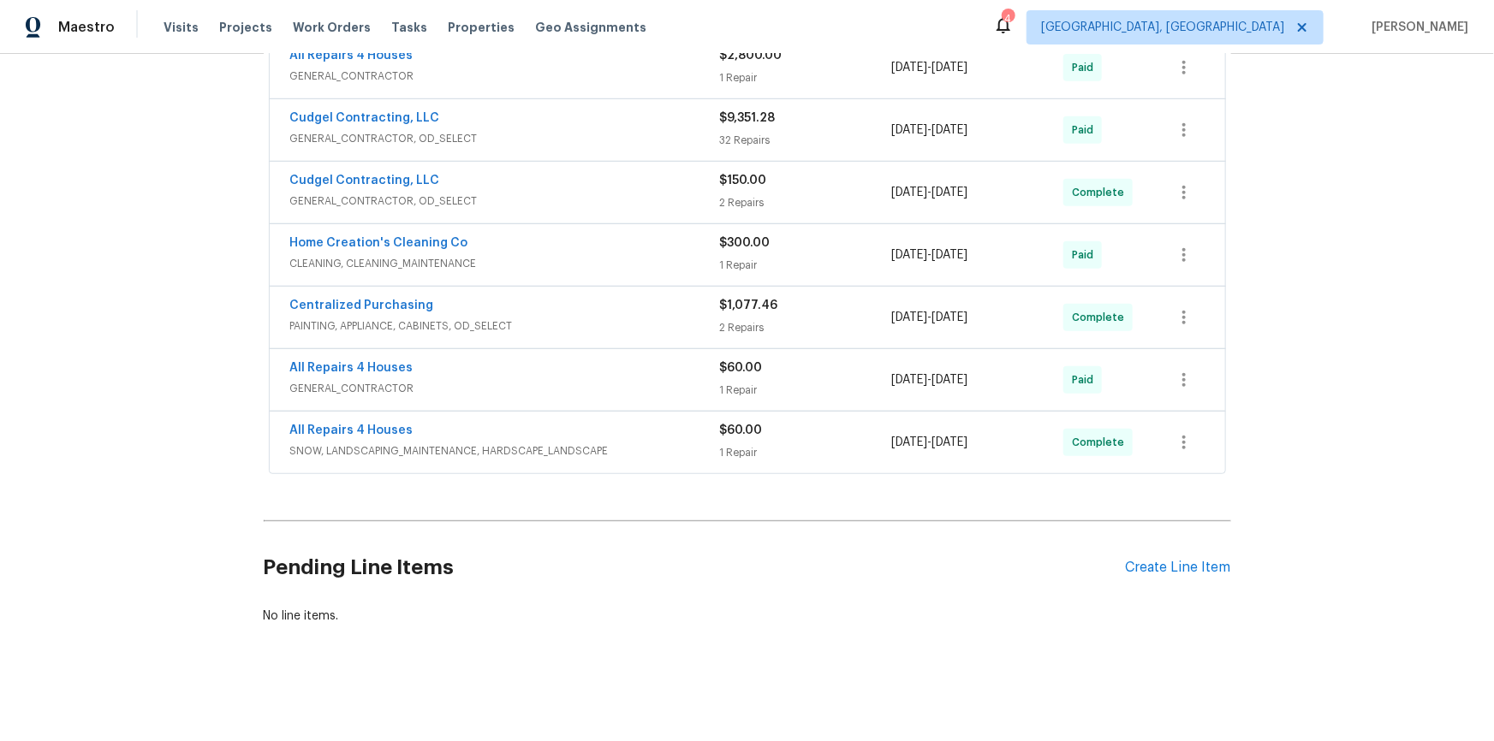
click at [151, 333] on div "Back to all projects 14519 Rosant Ct, Florissant, MO 63034 3 Beds | 2 Baths | T…" at bounding box center [747, 397] width 1494 height 687
click at [199, 300] on div "Back to all projects 14519 Rosant Ct, Florissant, MO 63034 3 Beds | 2 Baths | T…" at bounding box center [747, 397] width 1494 height 687
click at [154, 265] on div "Back to all projects 14519 Rosant Ct, Florissant, MO 63034 3 Beds | 2 Baths | T…" at bounding box center [747, 397] width 1494 height 687
click at [212, 314] on div "Back to all projects 14519 Rosant Ct, Florissant, MO 63034 3 Beds | 2 Baths | T…" at bounding box center [747, 397] width 1494 height 687
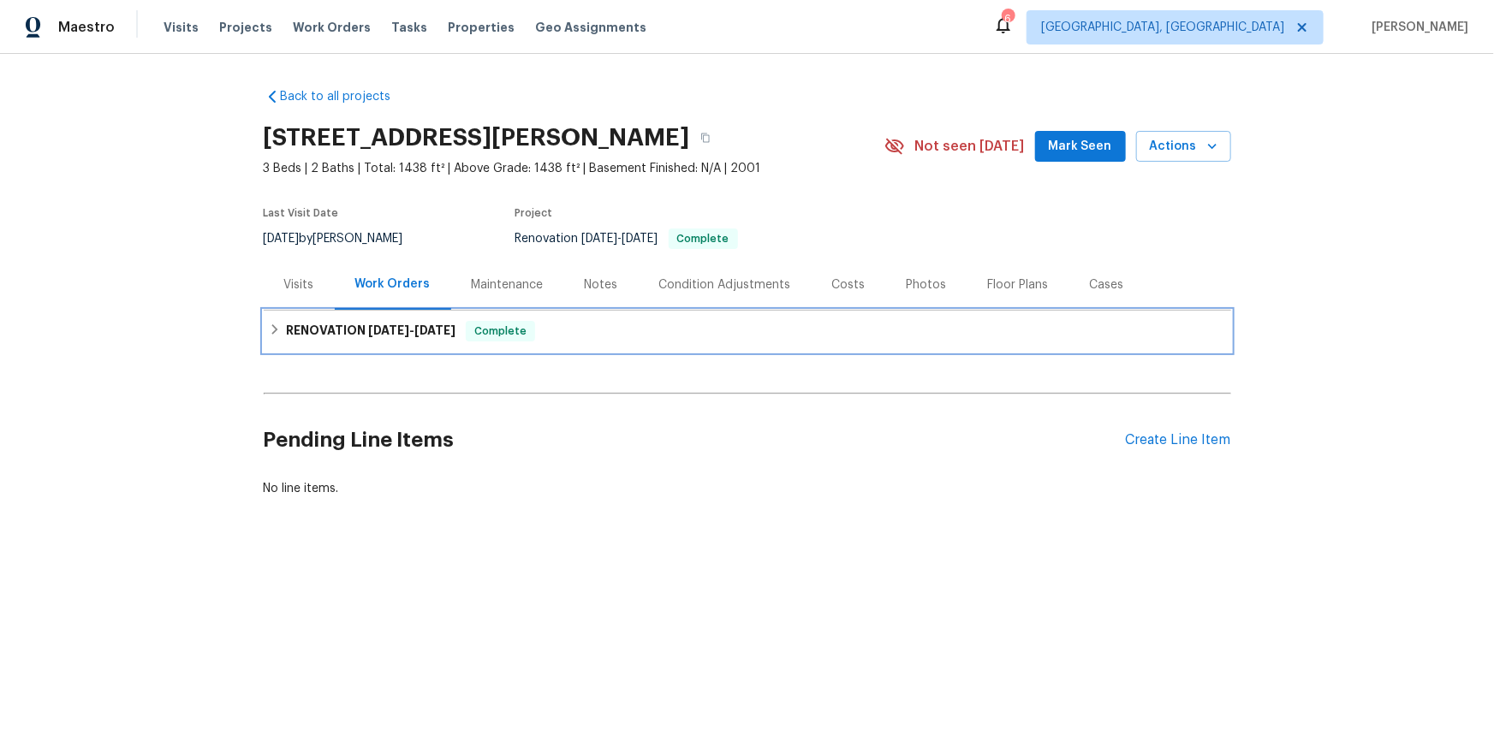
click at [315, 314] on div "RENOVATION 9/15/25 - 10/3/25 Complete" at bounding box center [747, 331] width 967 height 41
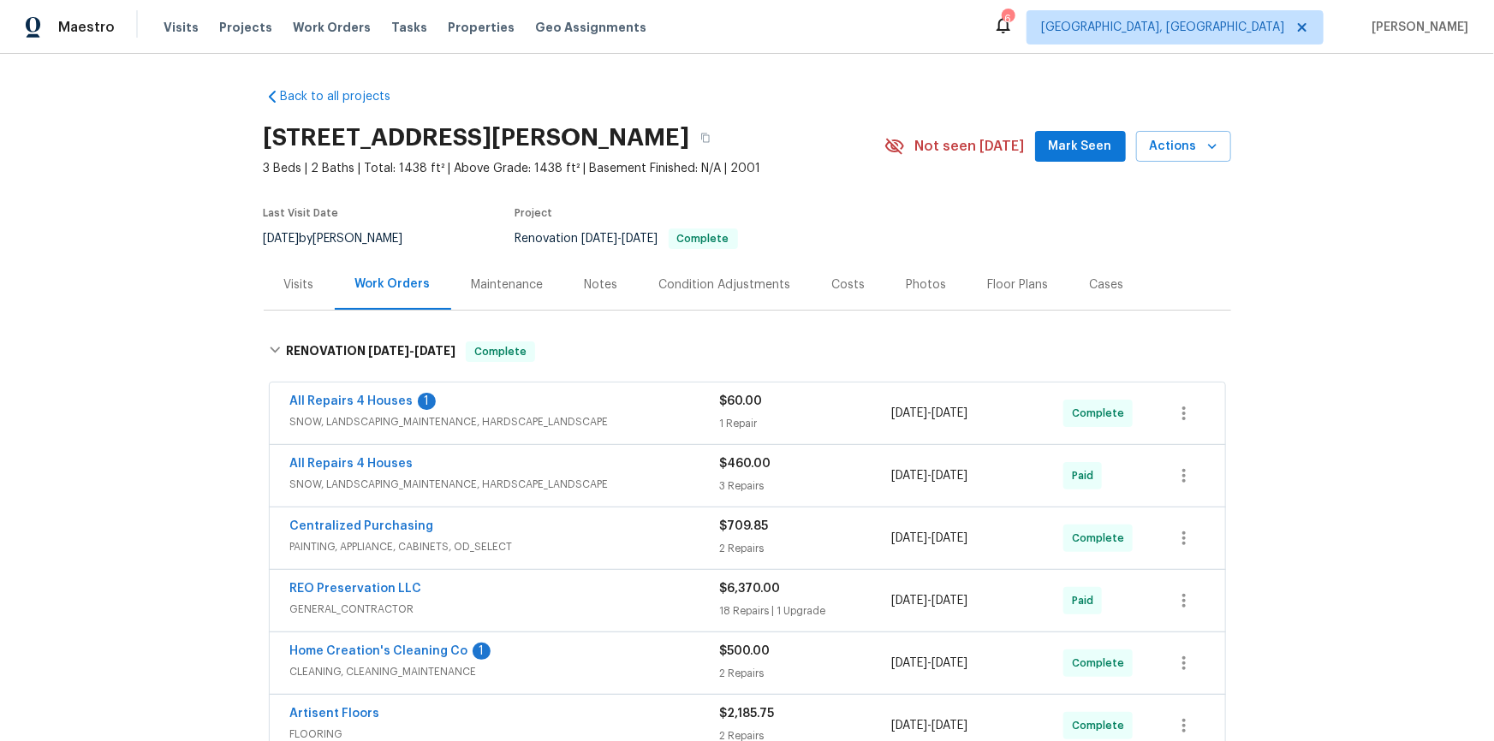
click at [198, 337] on div "Back to all projects 405 Excalibur Blvd, Troy, MO 63379 3 Beds | 2 Baths | Tota…" at bounding box center [747, 397] width 1494 height 687
click at [146, 347] on div "Back to all projects 405 Excalibur Blvd, Troy, MO 63379 3 Beds | 2 Baths | Tota…" at bounding box center [747, 397] width 1494 height 687
click at [169, 339] on div "Back to all projects 405 Excalibur Blvd, Troy, MO 63379 3 Beds | 2 Baths | Tota…" at bounding box center [747, 397] width 1494 height 687
click at [128, 331] on div "Back to all projects 405 Excalibur Blvd, Troy, MO 63379 3 Beds | 2 Baths | Tota…" at bounding box center [747, 397] width 1494 height 687
click at [157, 285] on div "Back to all projects 405 Excalibur Blvd, Troy, MO 63379 3 Beds | 2 Baths | Tota…" at bounding box center [747, 397] width 1494 height 687
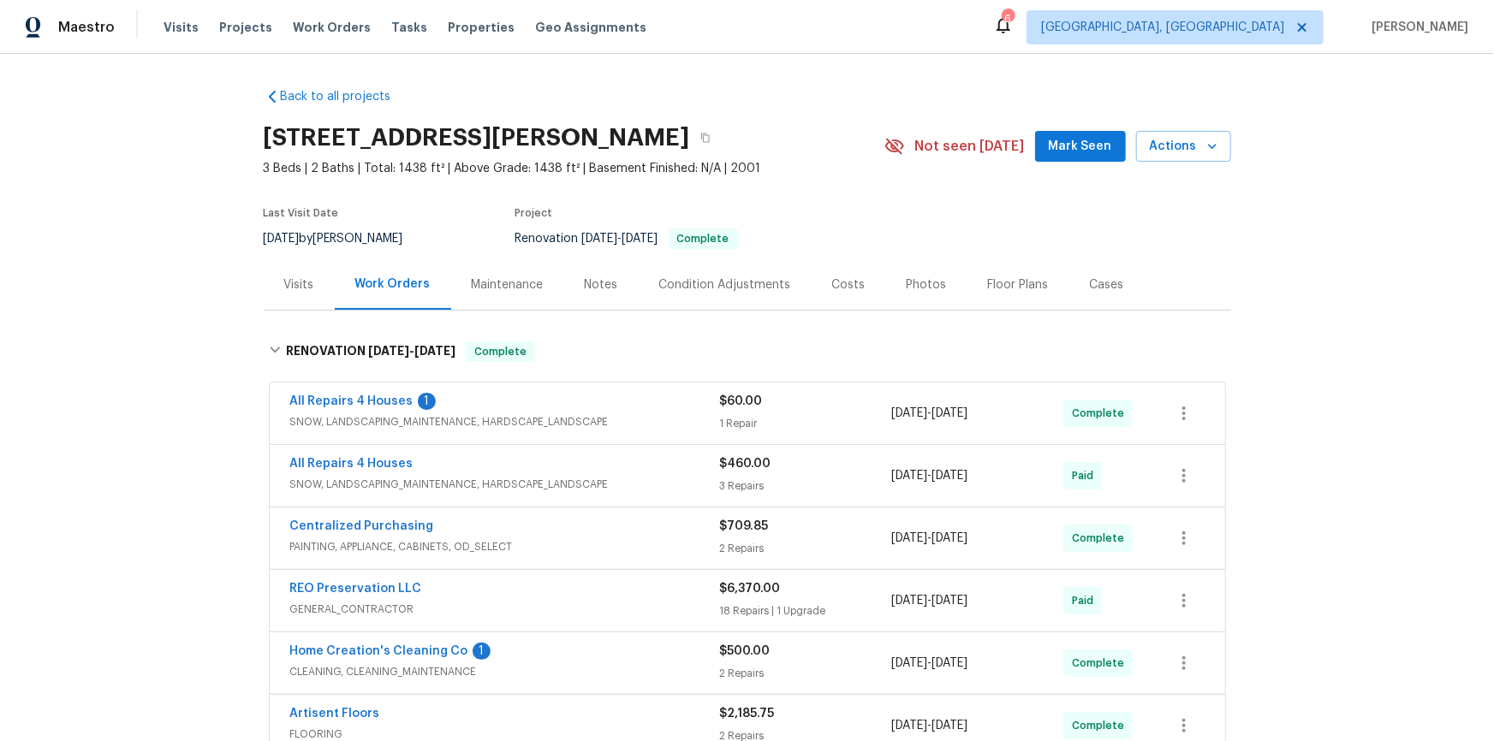
click at [153, 347] on div "Back to all projects 405 Excalibur Blvd, Troy, MO 63379 3 Beds | 2 Baths | Tota…" at bounding box center [747, 397] width 1494 height 687
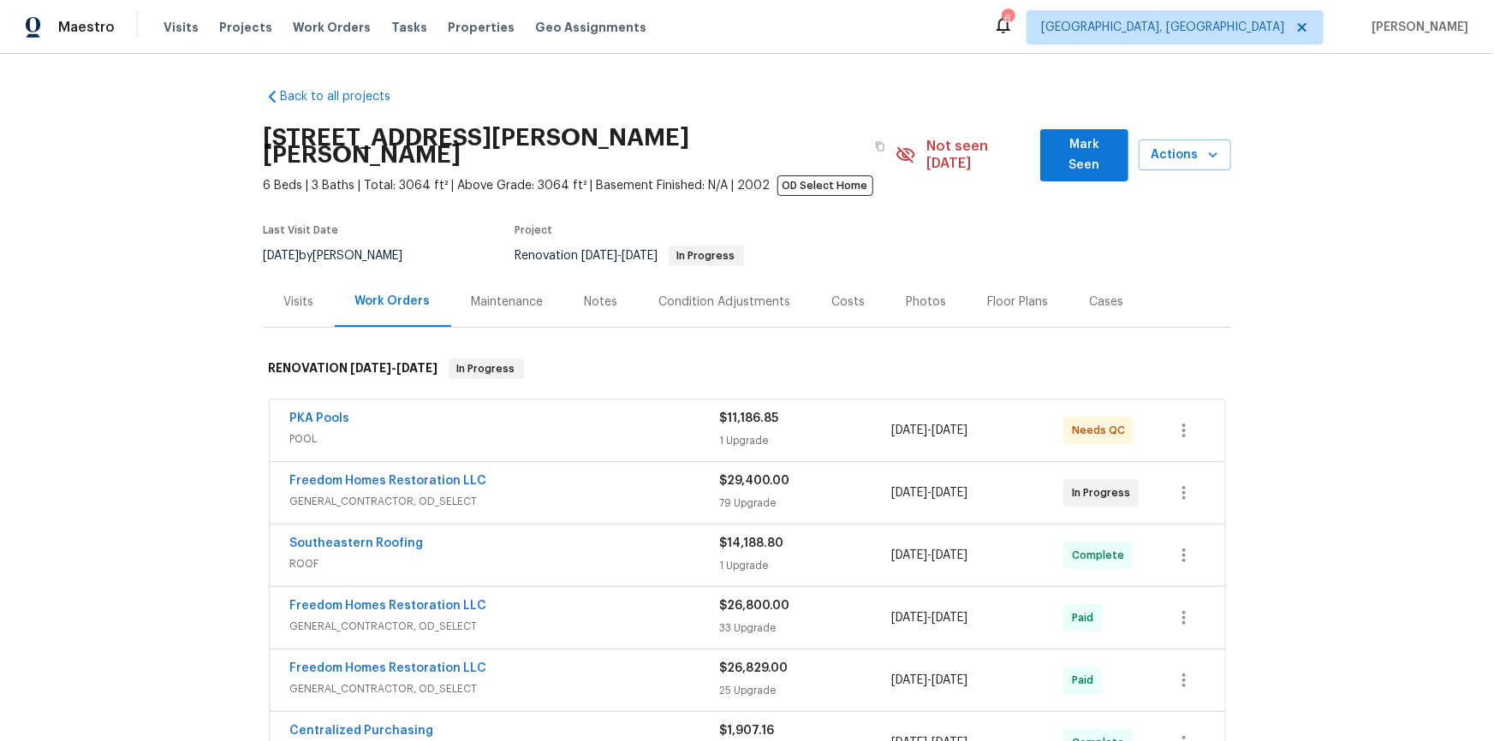
click at [162, 455] on div "Back to all projects [STREET_ADDRESS][PERSON_NAME] 6 Beds | 3 Baths | Total: 30…" at bounding box center [747, 397] width 1494 height 687
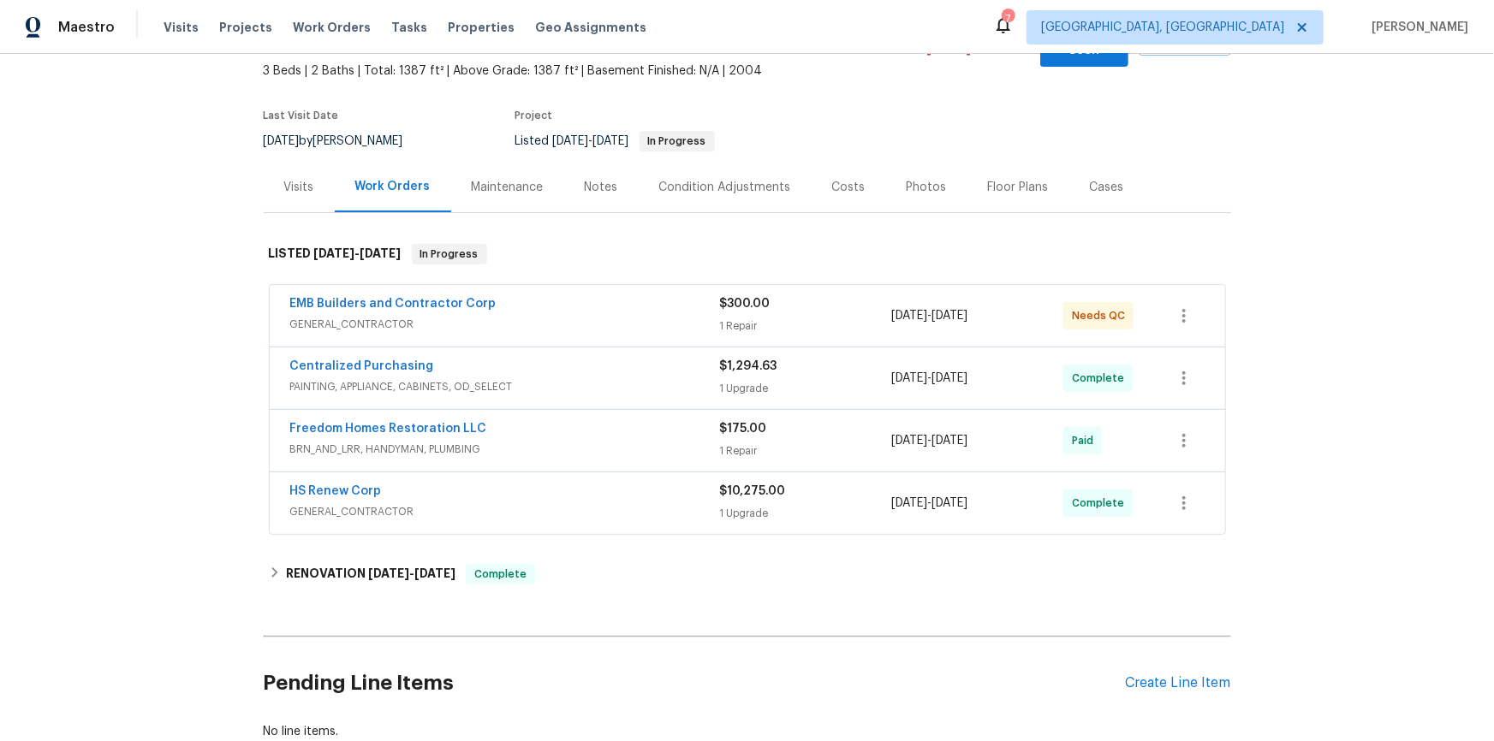
scroll to position [223, 0]
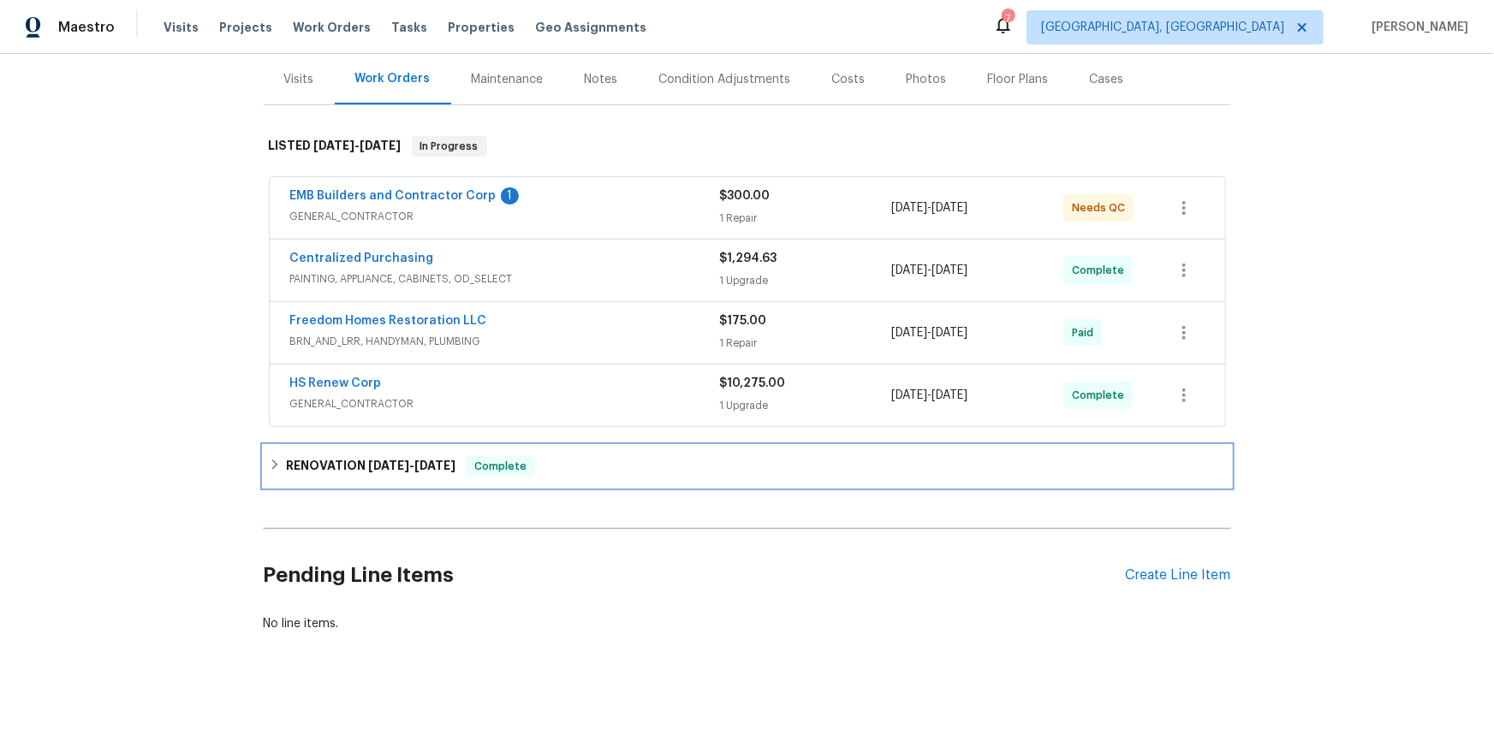
click at [288, 456] on h6 "RENOVATION [DATE] - [DATE]" at bounding box center [370, 466] width 169 height 21
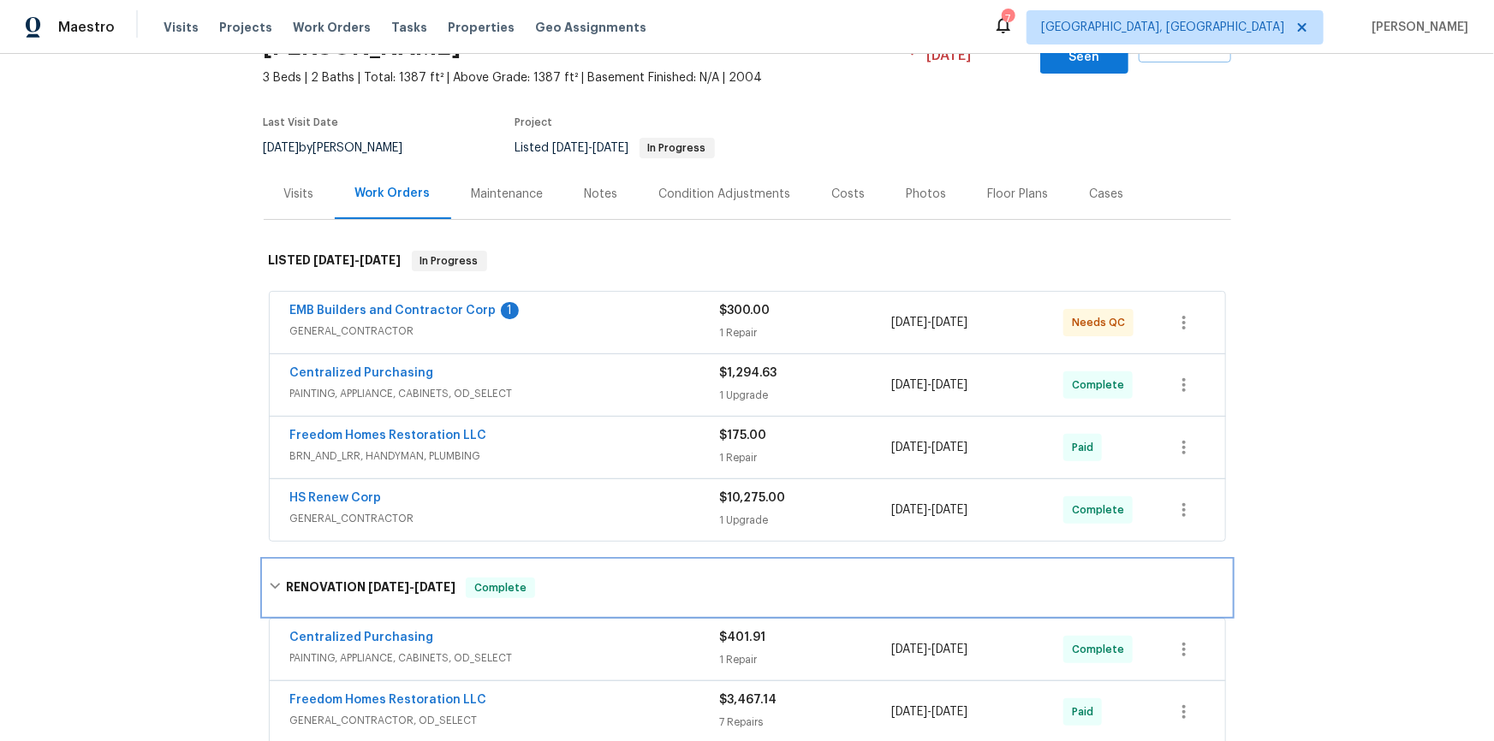
scroll to position [0, 0]
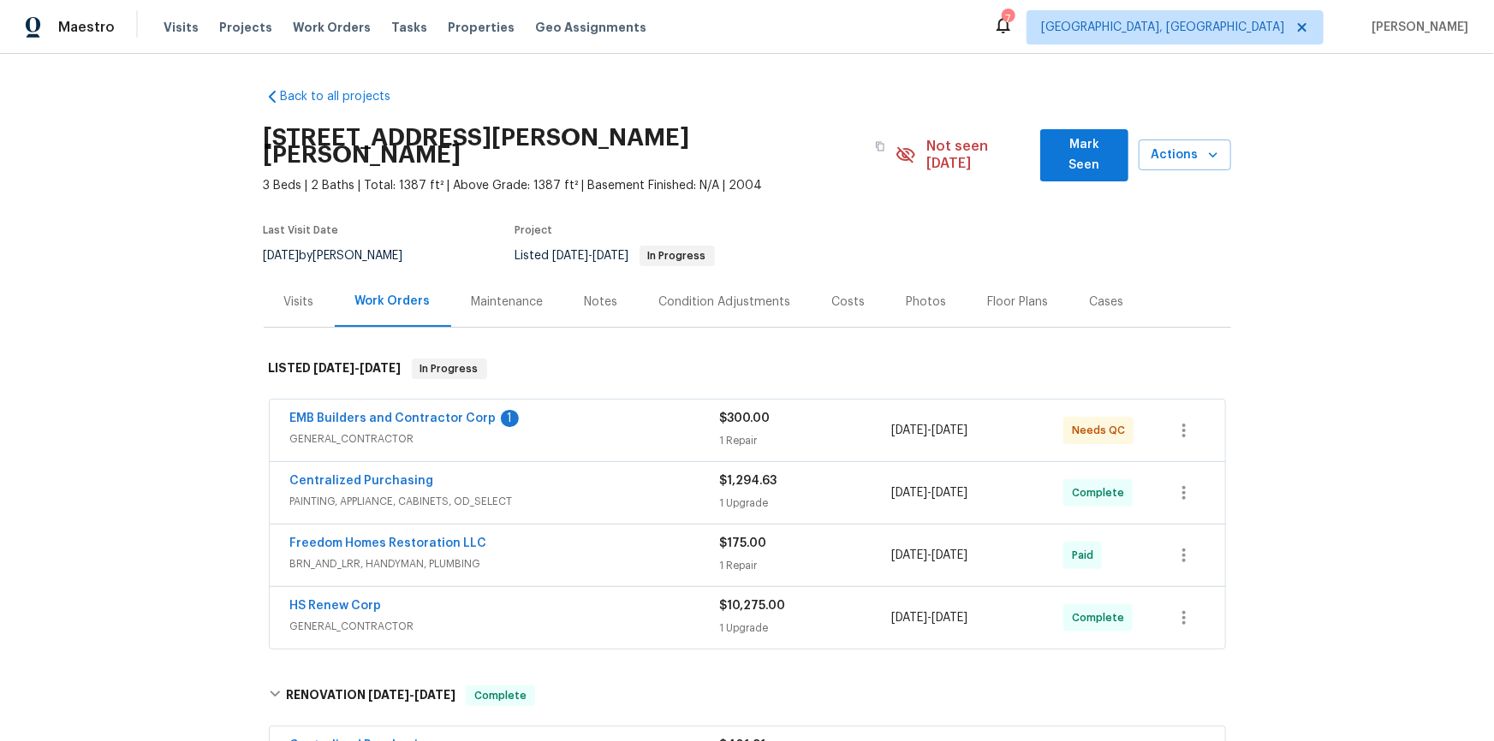
click at [159, 345] on div "Back to all projects [STREET_ADDRESS][PERSON_NAME][PERSON_NAME] 3 Beds | 2 Bath…" at bounding box center [747, 397] width 1494 height 687
click at [168, 275] on div "Back to all projects [STREET_ADDRESS][PERSON_NAME][PERSON_NAME] 3 Beds | 2 Bath…" at bounding box center [747, 397] width 1494 height 687
click at [139, 314] on div "Back to all projects [STREET_ADDRESS][PERSON_NAME][PERSON_NAME] 3 Beds | 2 Bath…" at bounding box center [747, 397] width 1494 height 687
click at [85, 389] on div "Back to all projects 9348 Santa Monica Way, New Port Richey, FL 34655 3 Beds | …" at bounding box center [747, 397] width 1494 height 687
click at [140, 347] on div "Back to all projects 9348 Santa Monica Way, New Port Richey, FL 34655 3 Beds | …" at bounding box center [747, 397] width 1494 height 687
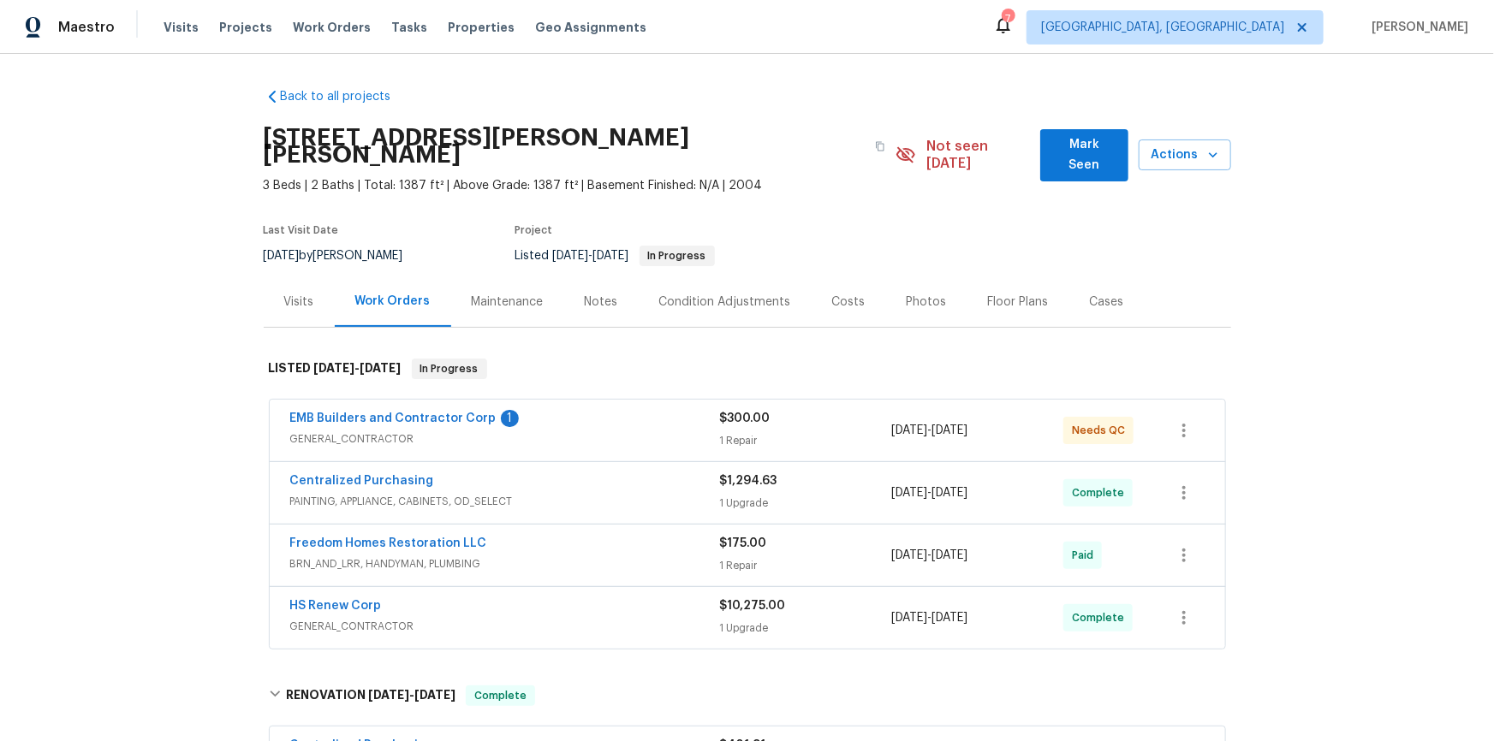
click at [106, 325] on div "Back to all projects 9348 Santa Monica Way, New Port Richey, FL 34655 3 Beds | …" at bounding box center [747, 397] width 1494 height 687
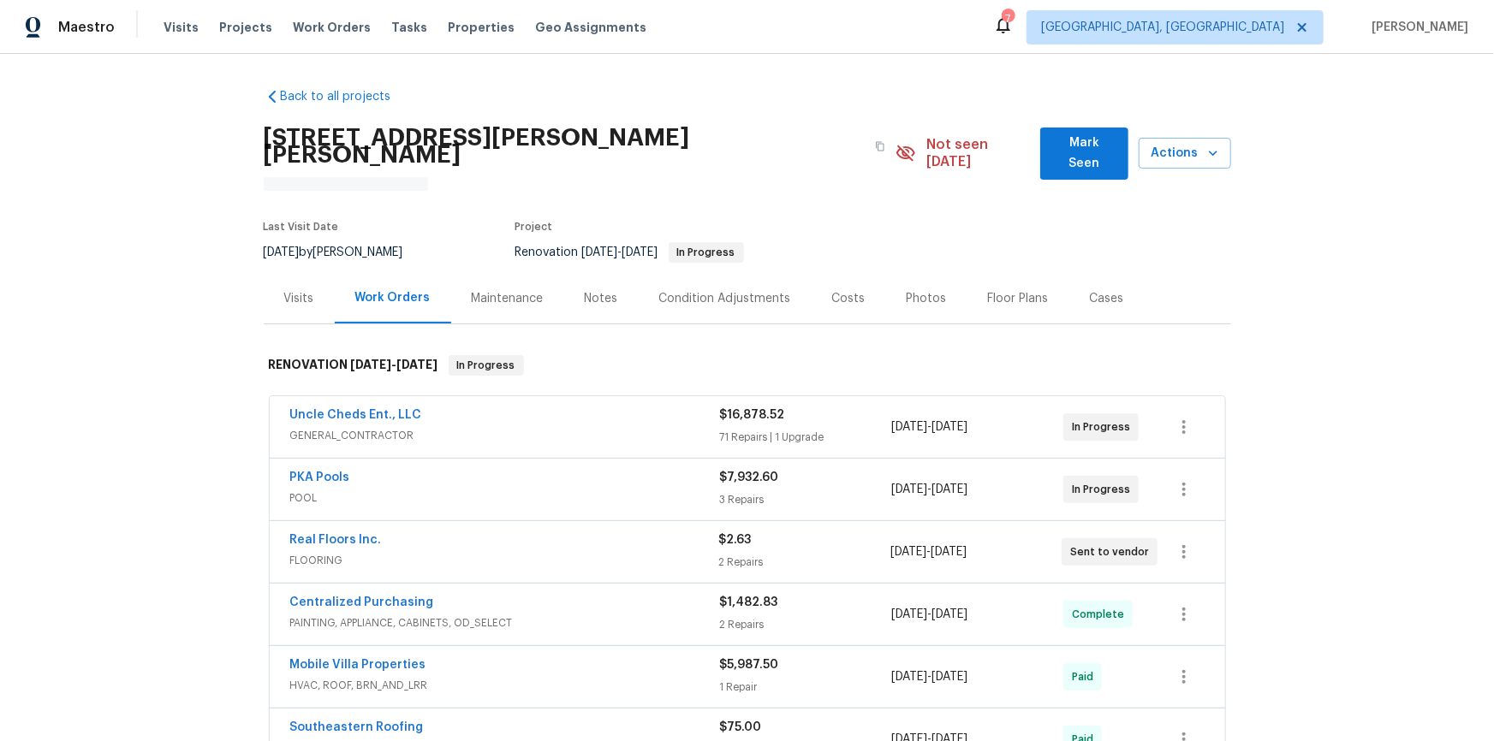
click at [129, 454] on div "Back to all projects [STREET_ADDRESS][PERSON_NAME][PERSON_NAME] N/A Not seen [D…" at bounding box center [747, 397] width 1494 height 687
